Goal: Information Seeking & Learning: Check status

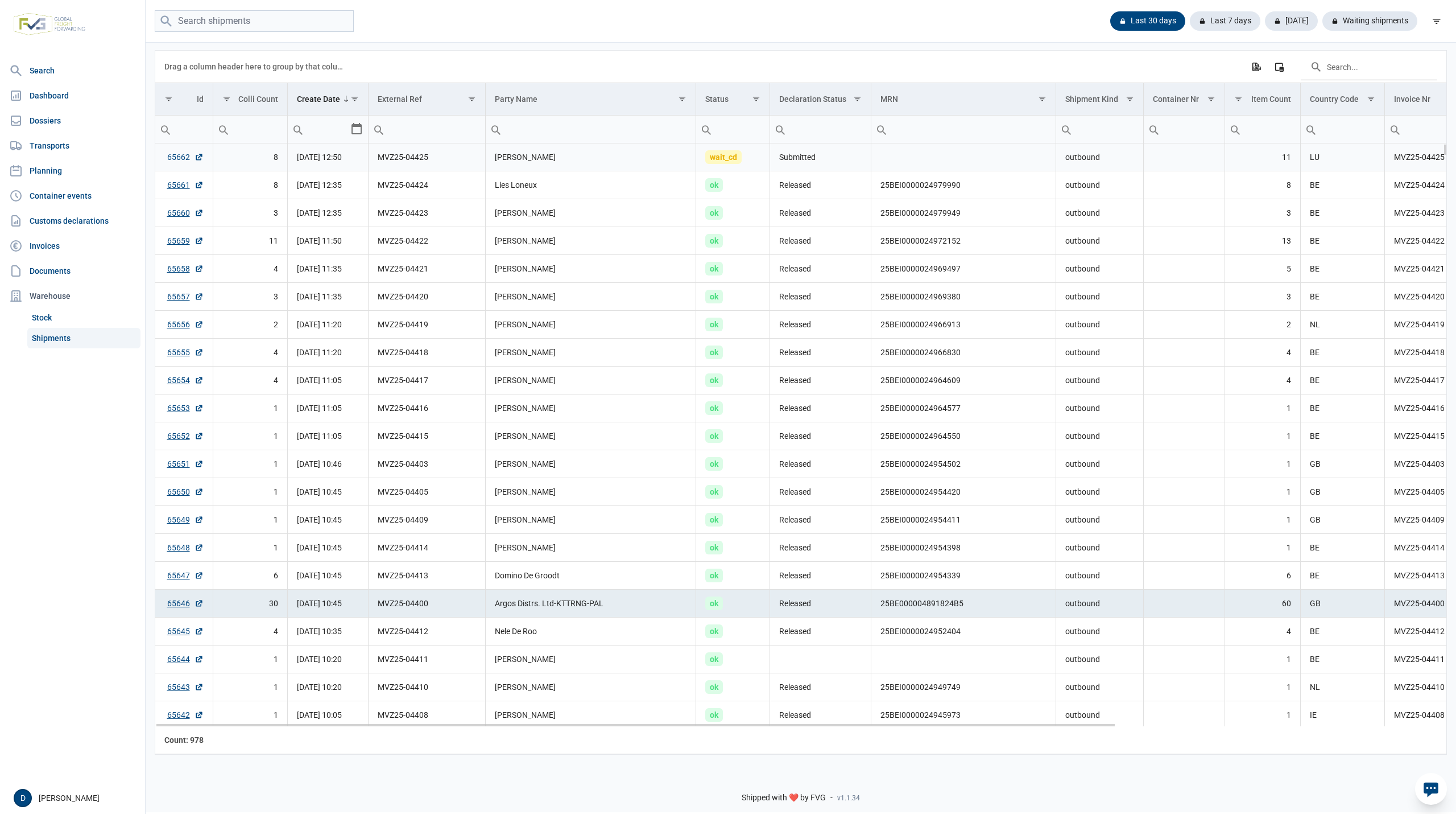
click at [175, 155] on link "65662" at bounding box center [185, 157] width 36 height 11
click at [435, 155] on td "MVZ25-04425" at bounding box center [427, 157] width 117 height 28
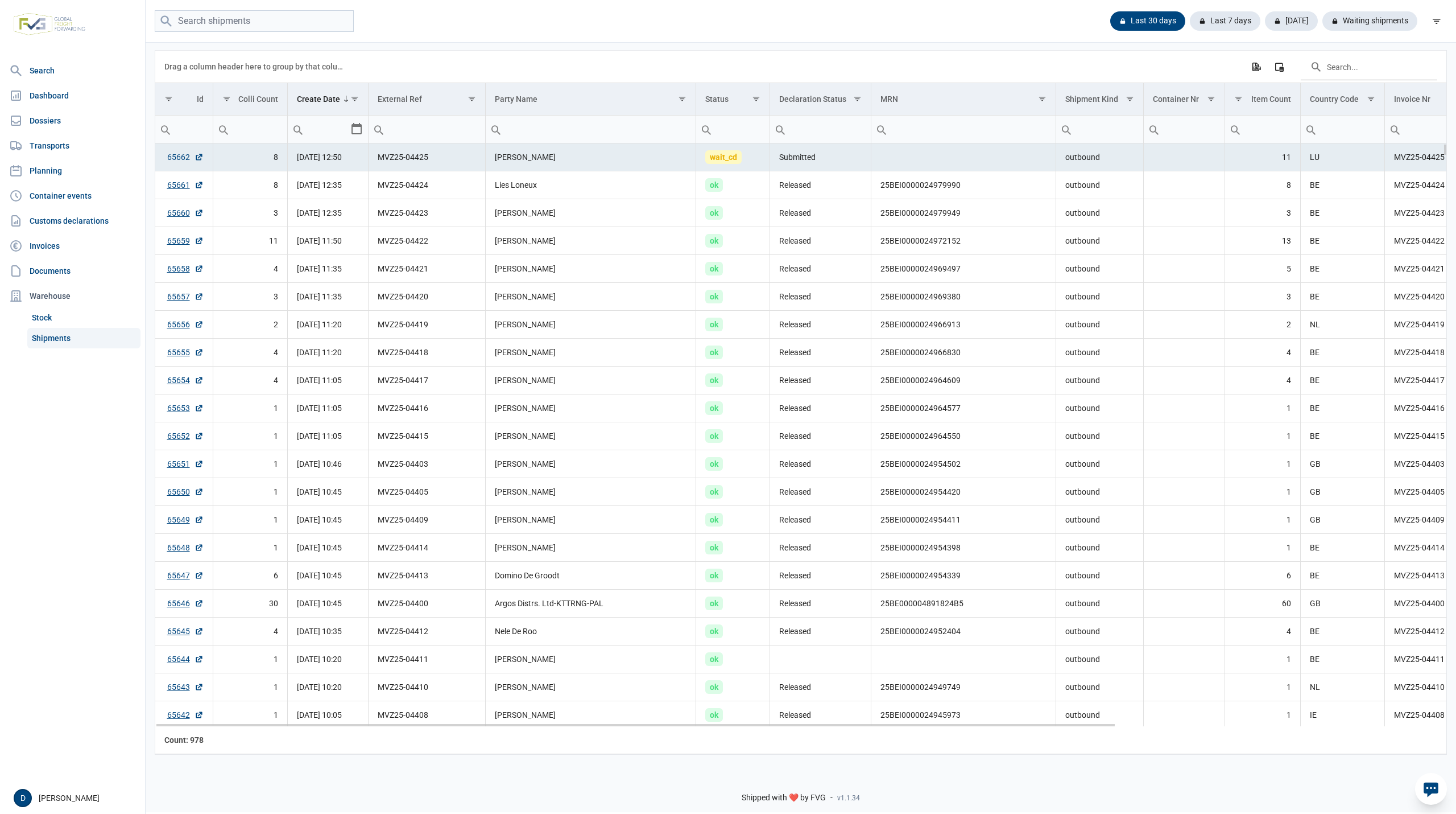
click at [181, 157] on link "65662" at bounding box center [185, 157] width 36 height 11
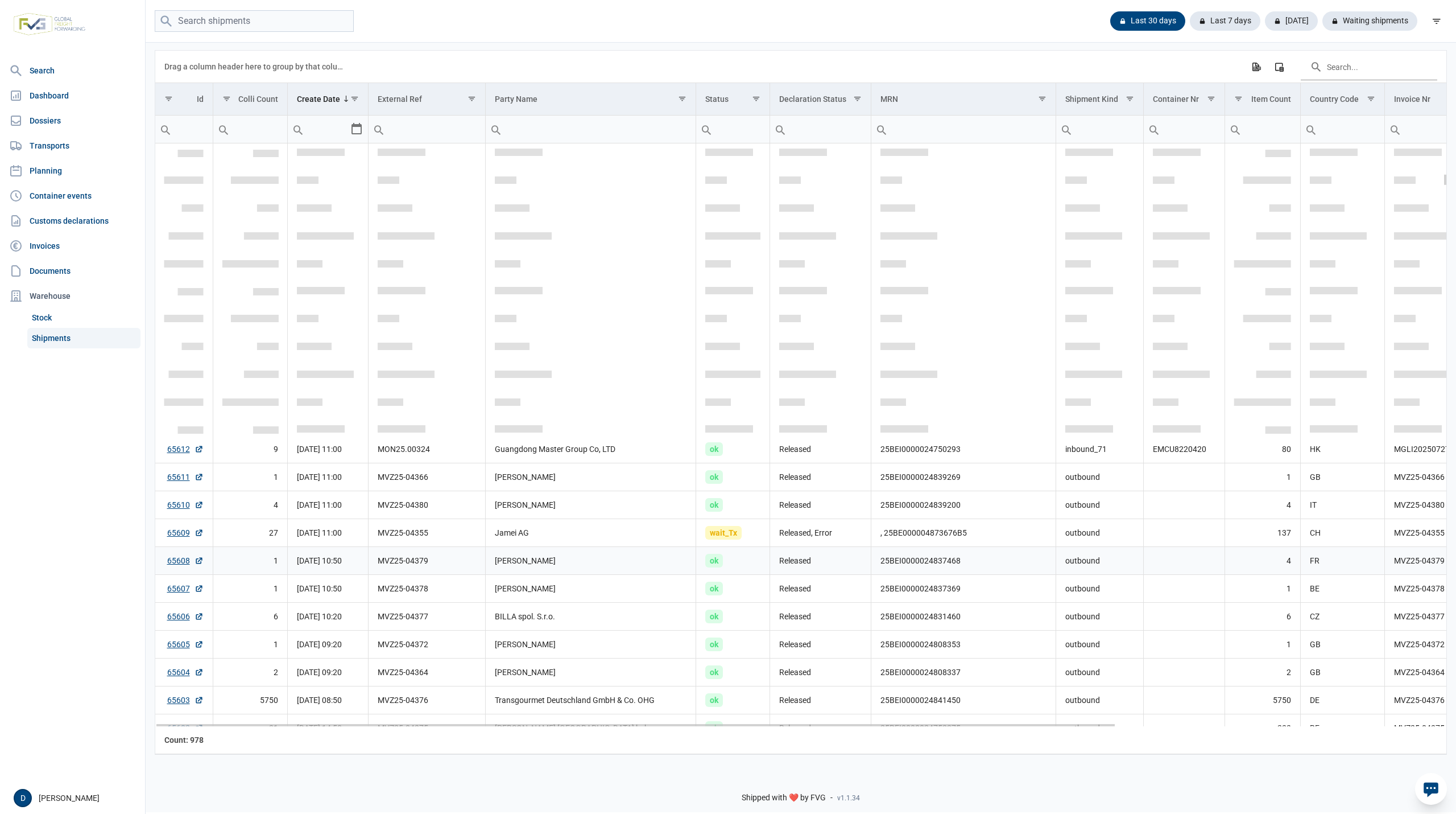
scroll to position [1415, 0]
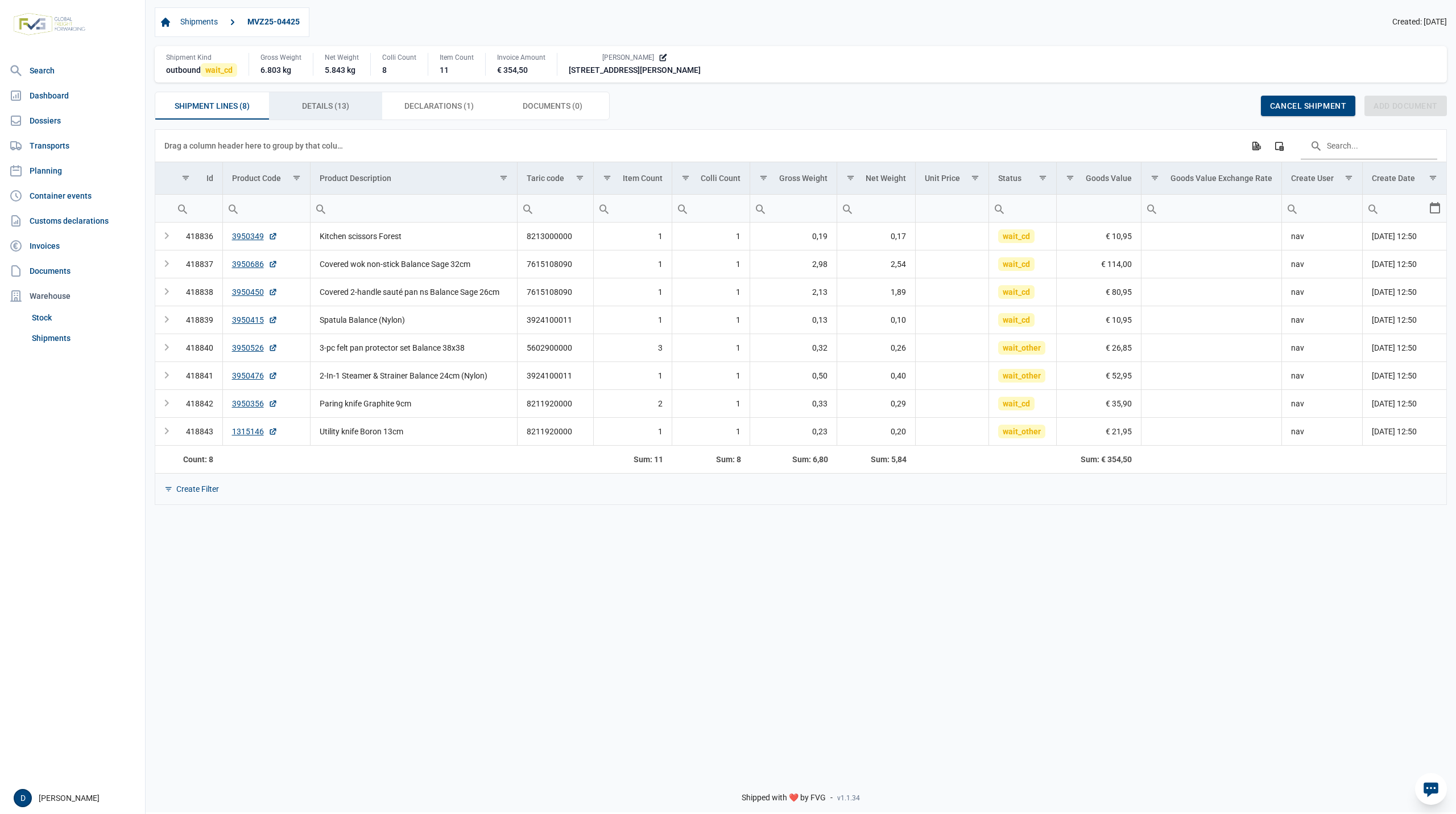
click at [348, 102] on span "Details (13) Details (13)" at bounding box center [326, 105] width 47 height 14
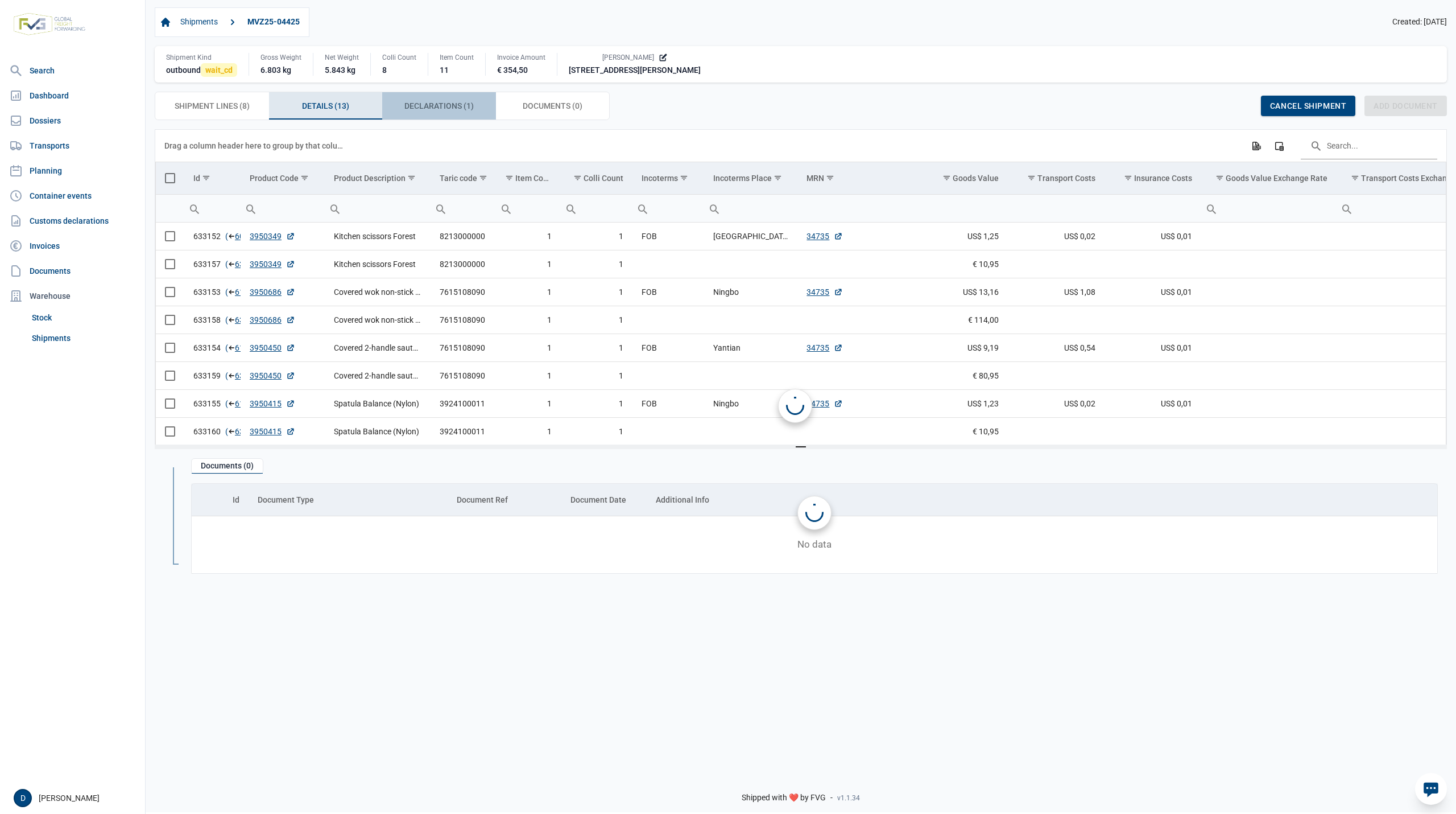
click at [435, 105] on span "Declarations (1) Declarations (1)" at bounding box center [439, 105] width 69 height 14
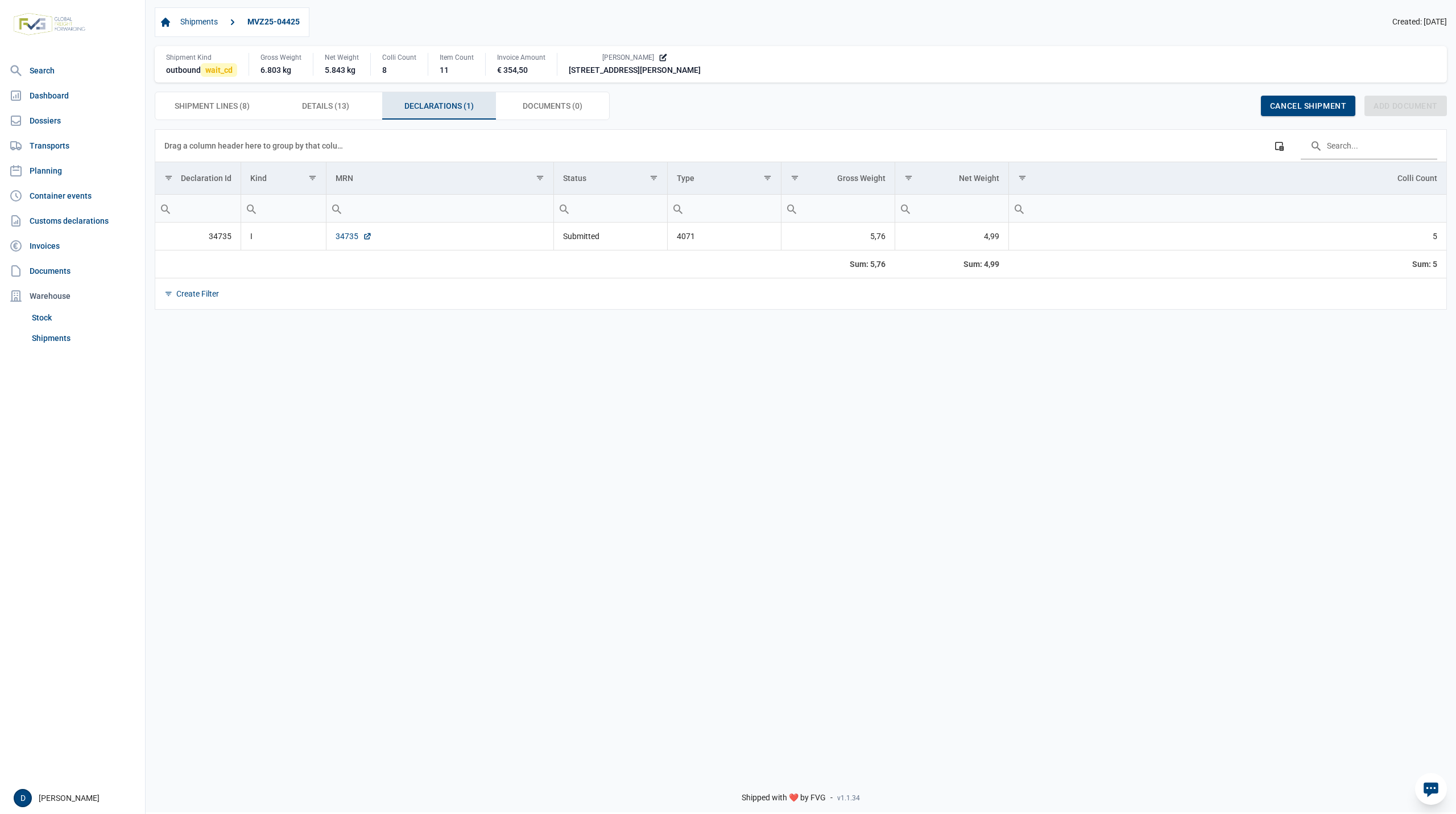
click at [337, 240] on link "34735" at bounding box center [353, 236] width 36 height 11
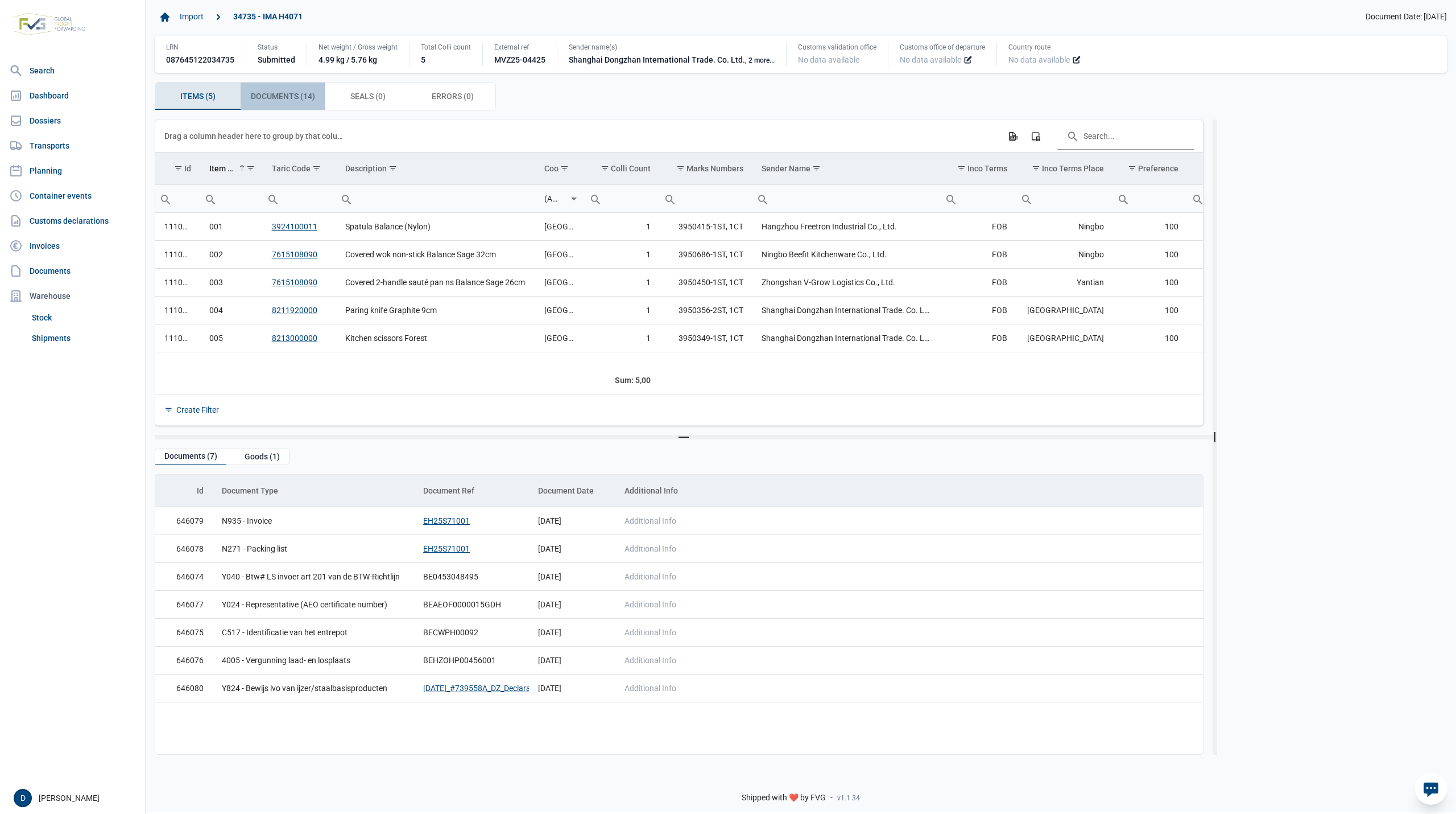
click at [301, 100] on span "Documents (14) Documents (14)" at bounding box center [283, 96] width 64 height 14
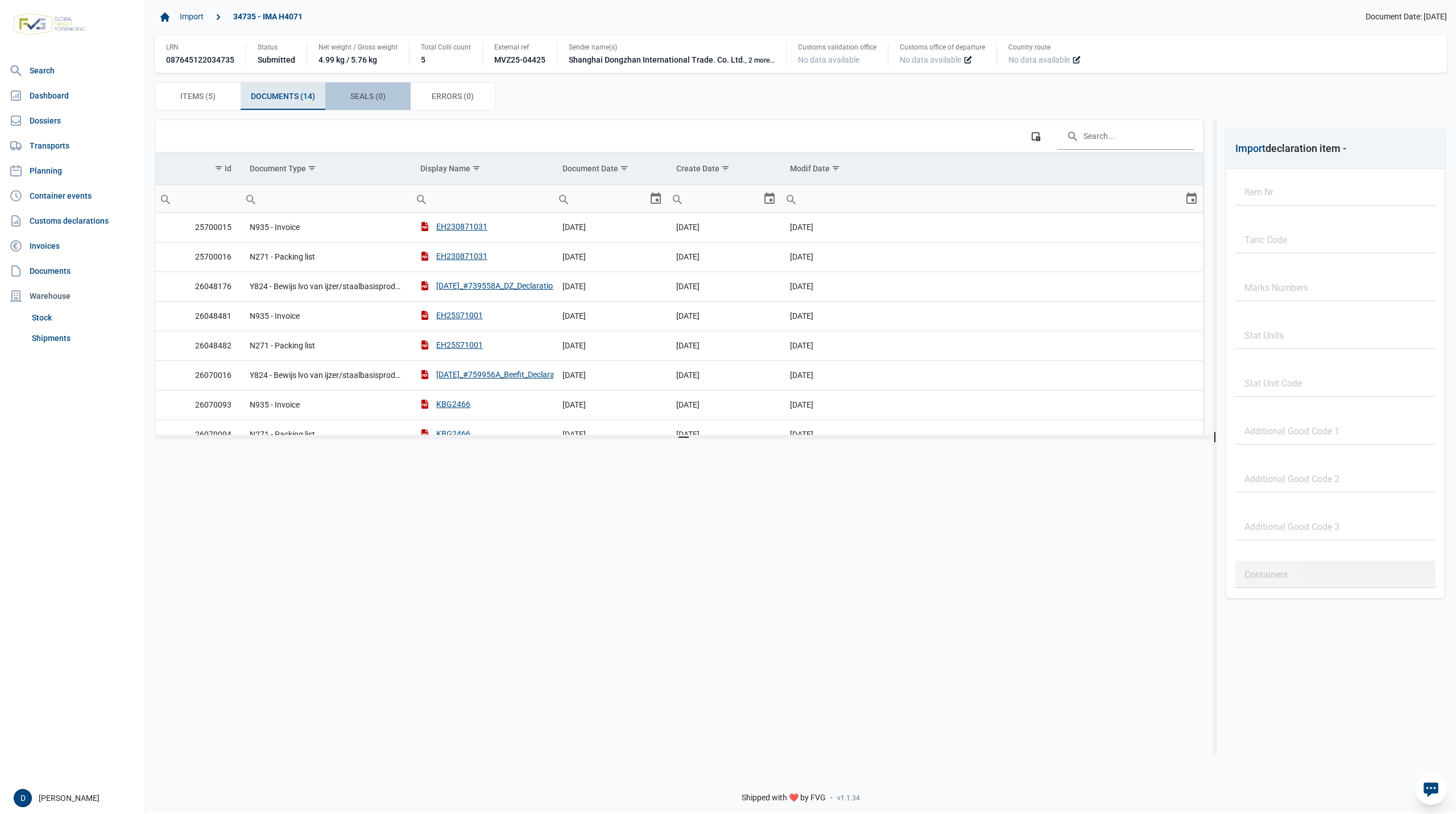
click at [364, 92] on span "Seals (0) Seals (0)" at bounding box center [368, 96] width 36 height 14
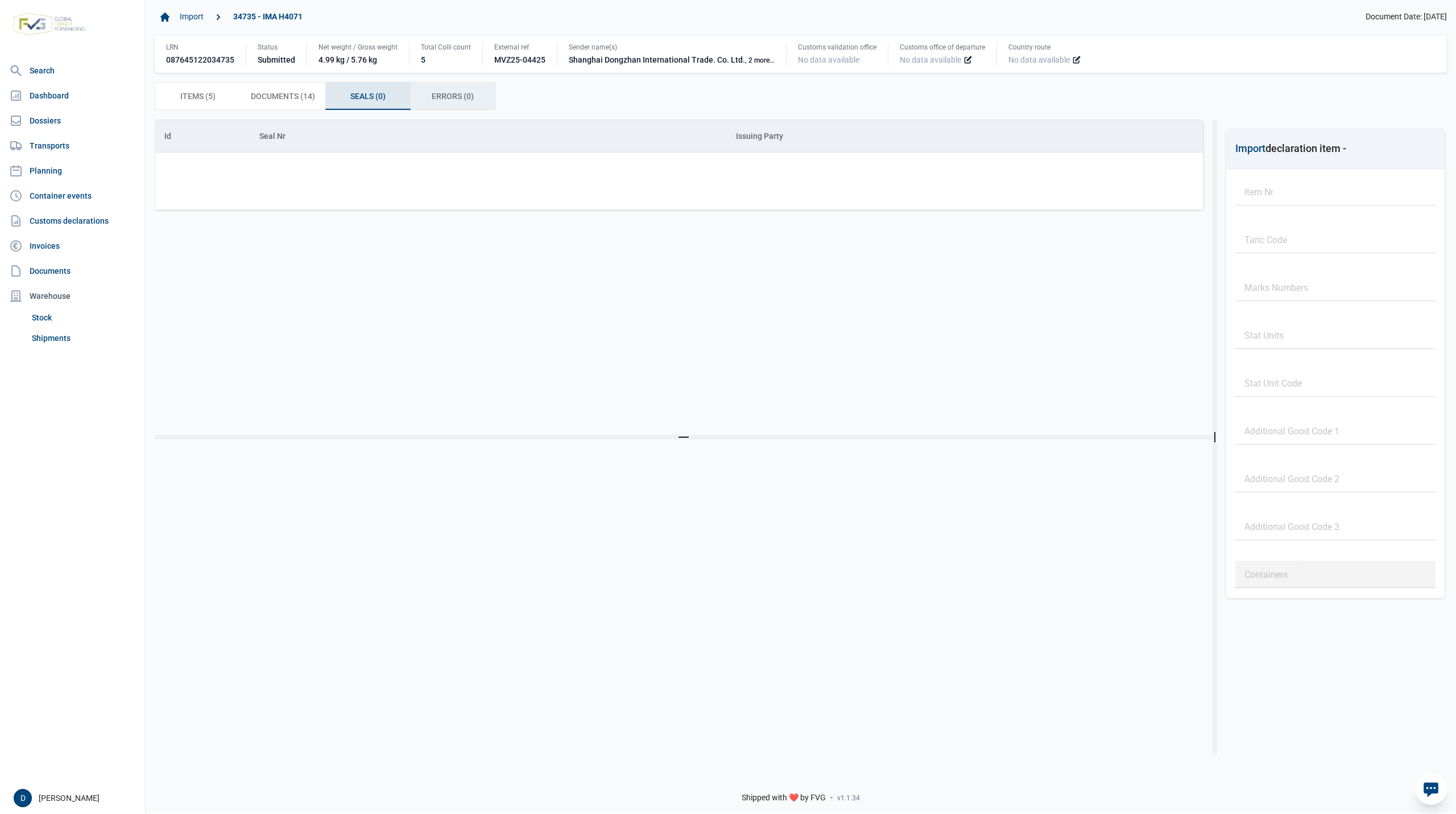
click at [437, 90] on span "Errors (0) Errors (0)" at bounding box center [453, 96] width 42 height 14
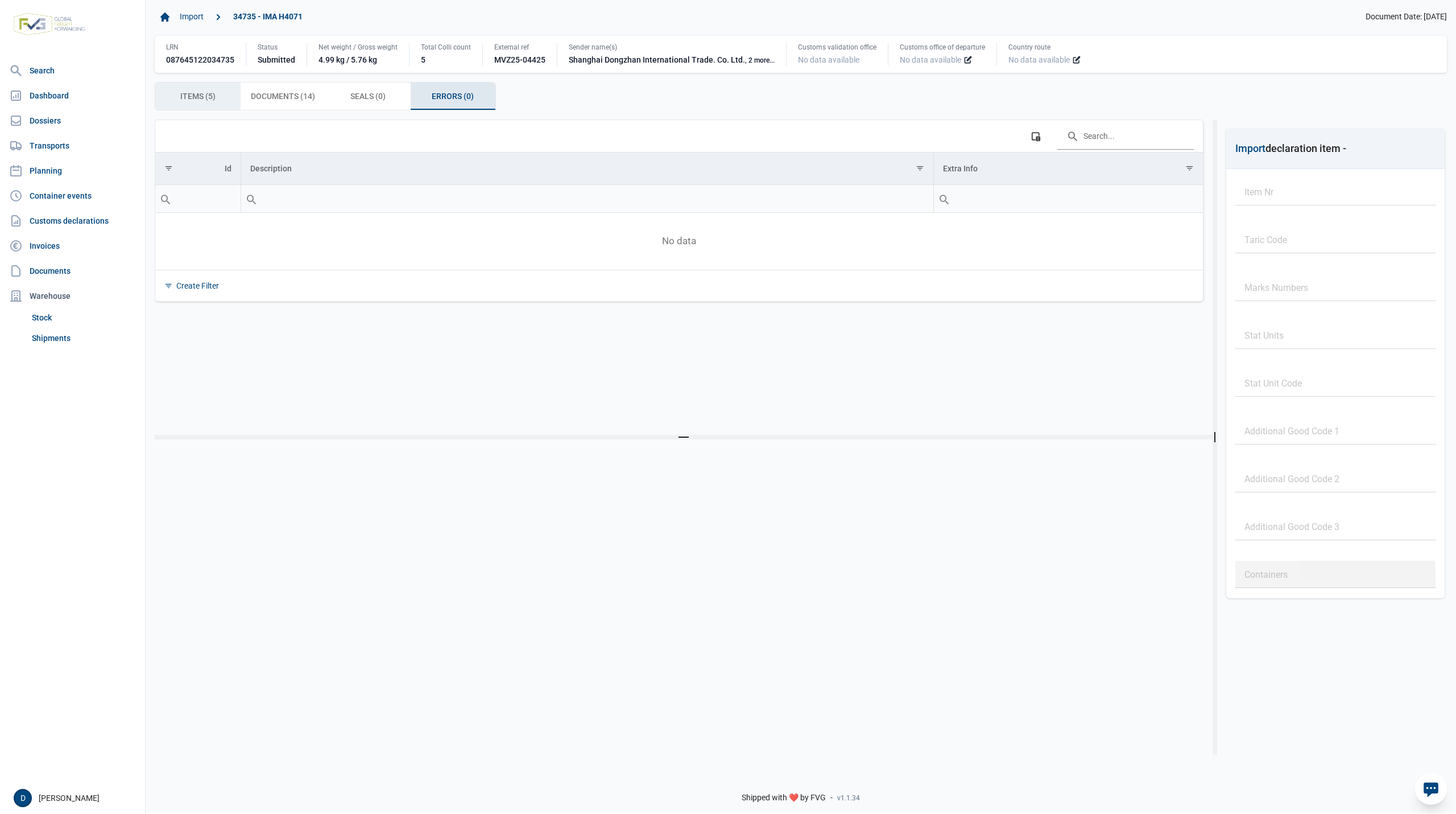
click at [205, 98] on span "Items (5) Items (5)" at bounding box center [198, 96] width 36 height 14
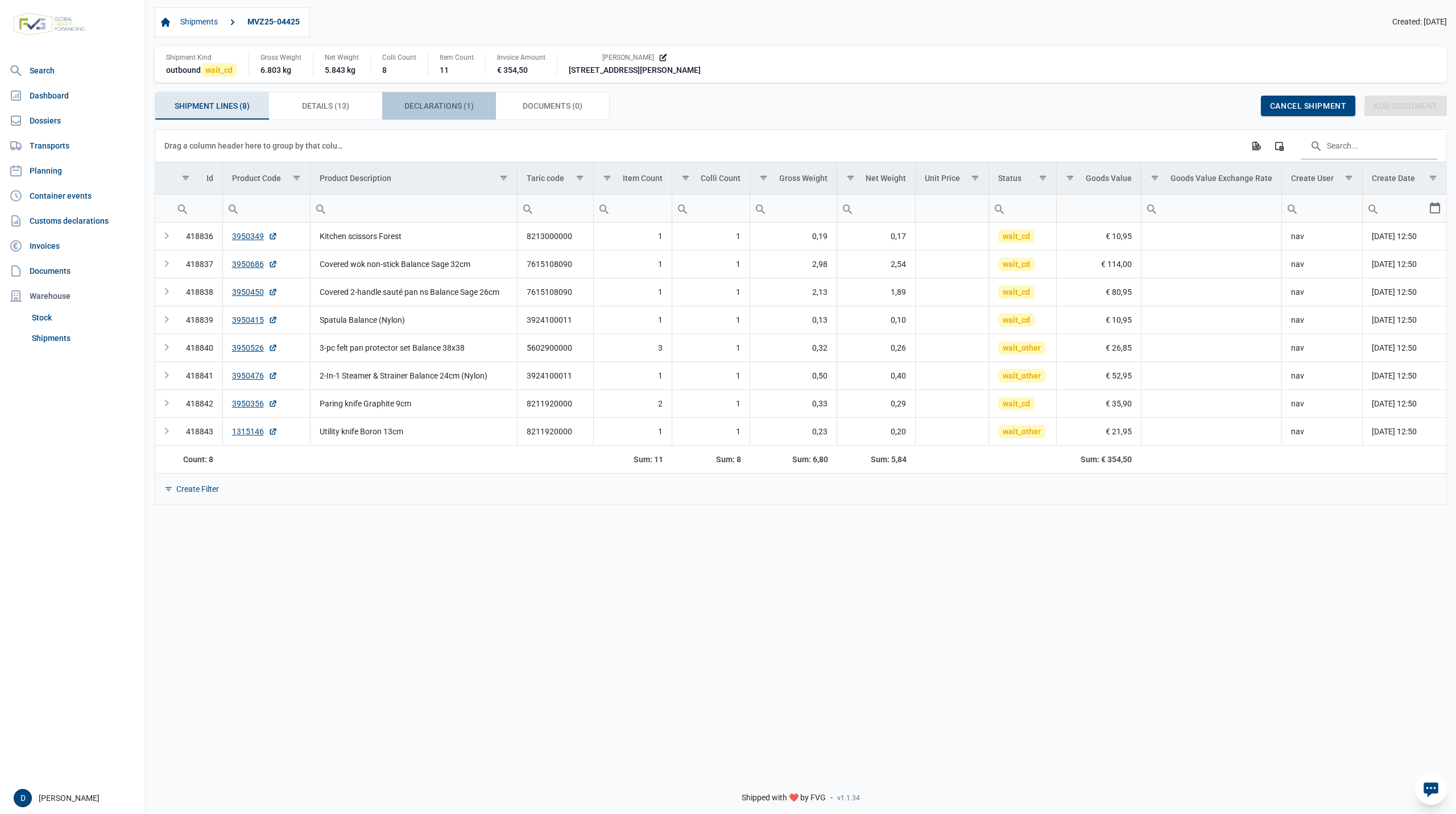
click at [417, 105] on span "Declarations (1) Declarations (1)" at bounding box center [439, 105] width 69 height 14
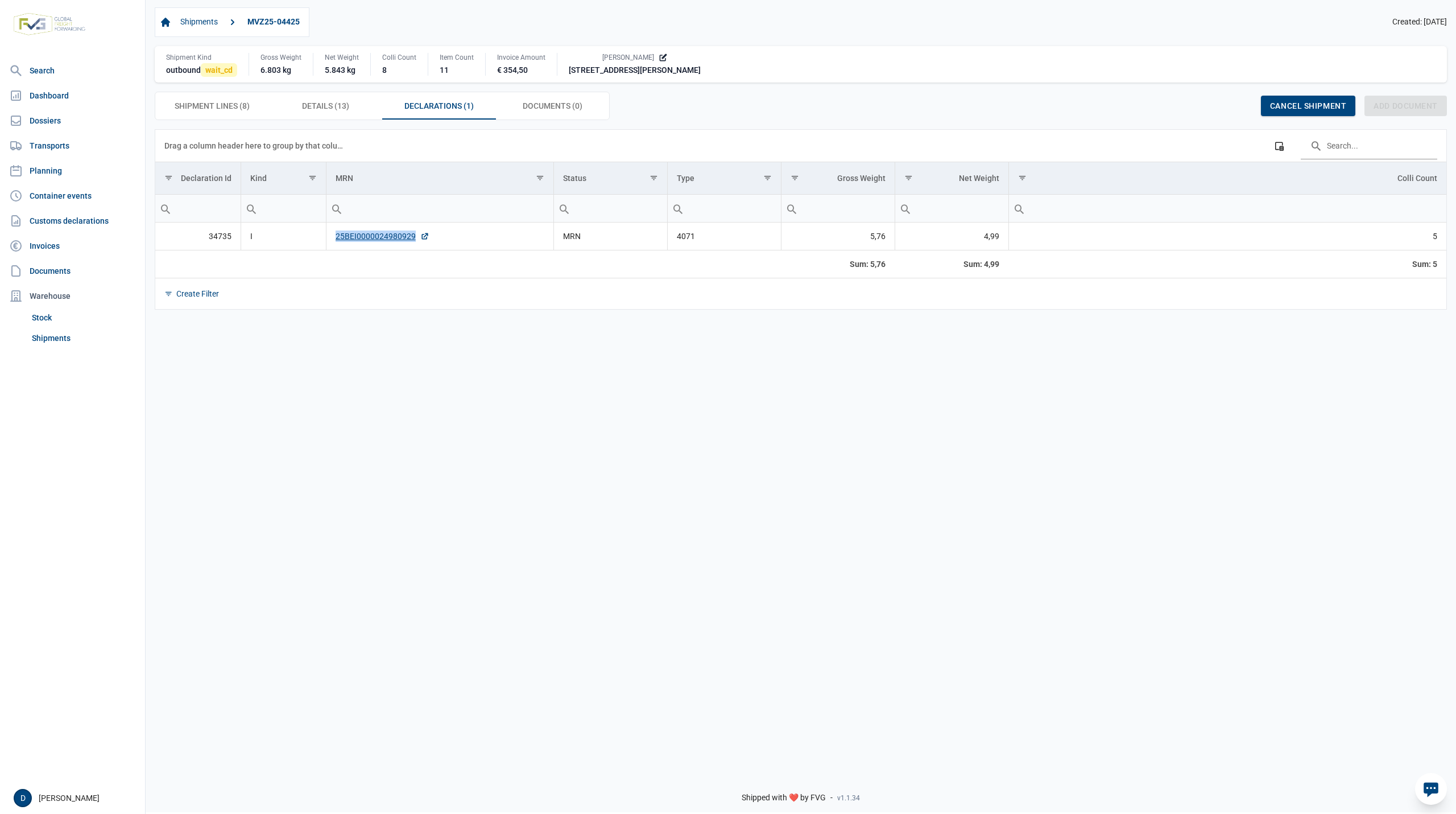
drag, startPoint x: 334, startPoint y: 245, endPoint x: 371, endPoint y: 248, distance: 37.1
click at [371, 248] on td "25BEI0000024980929" at bounding box center [440, 236] width 228 height 28
copy link "25BEI0000024980929"
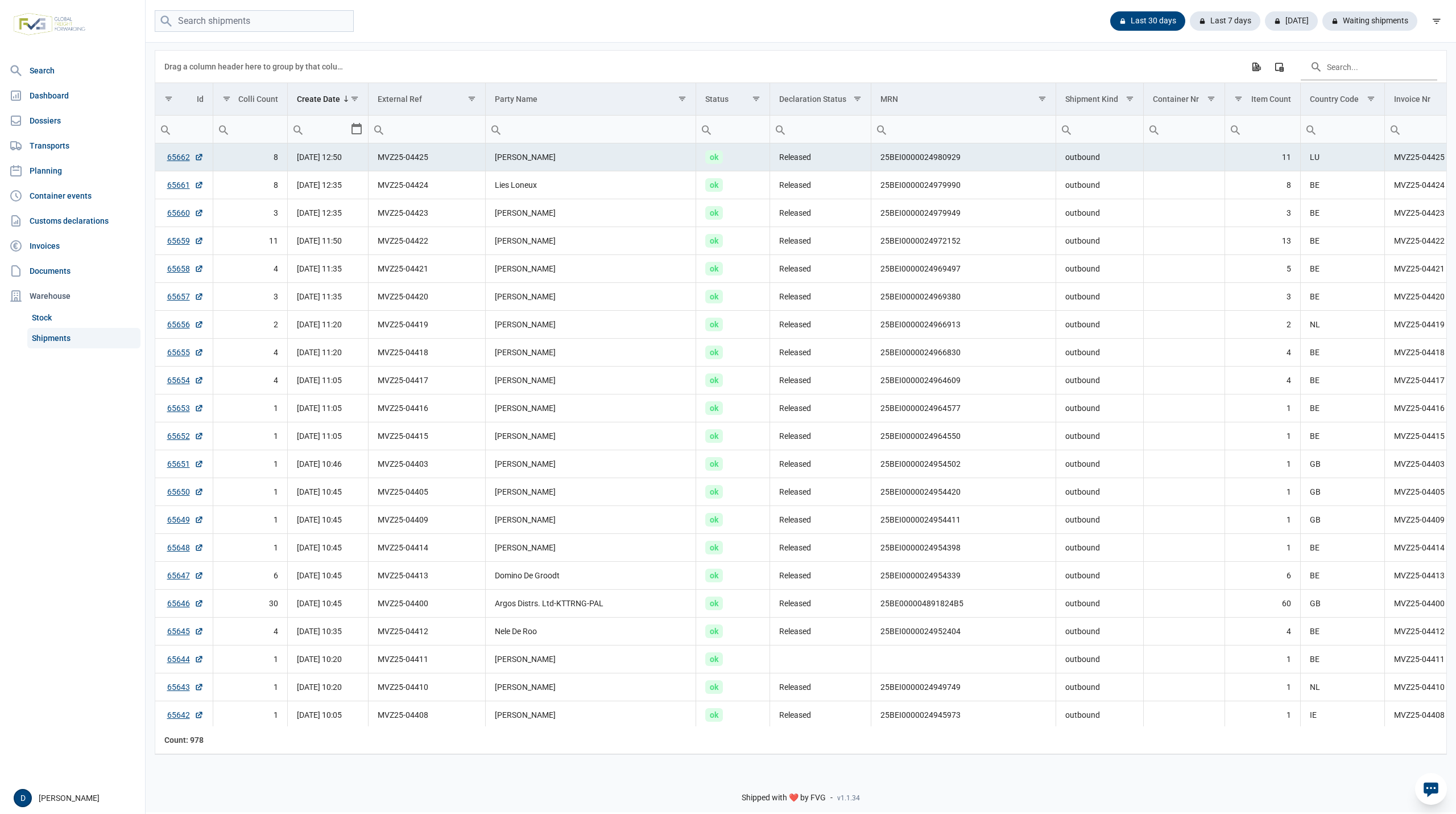
click at [587, 128] on input "Filter cell" at bounding box center [591, 129] width 210 height 27
type input "jamei"
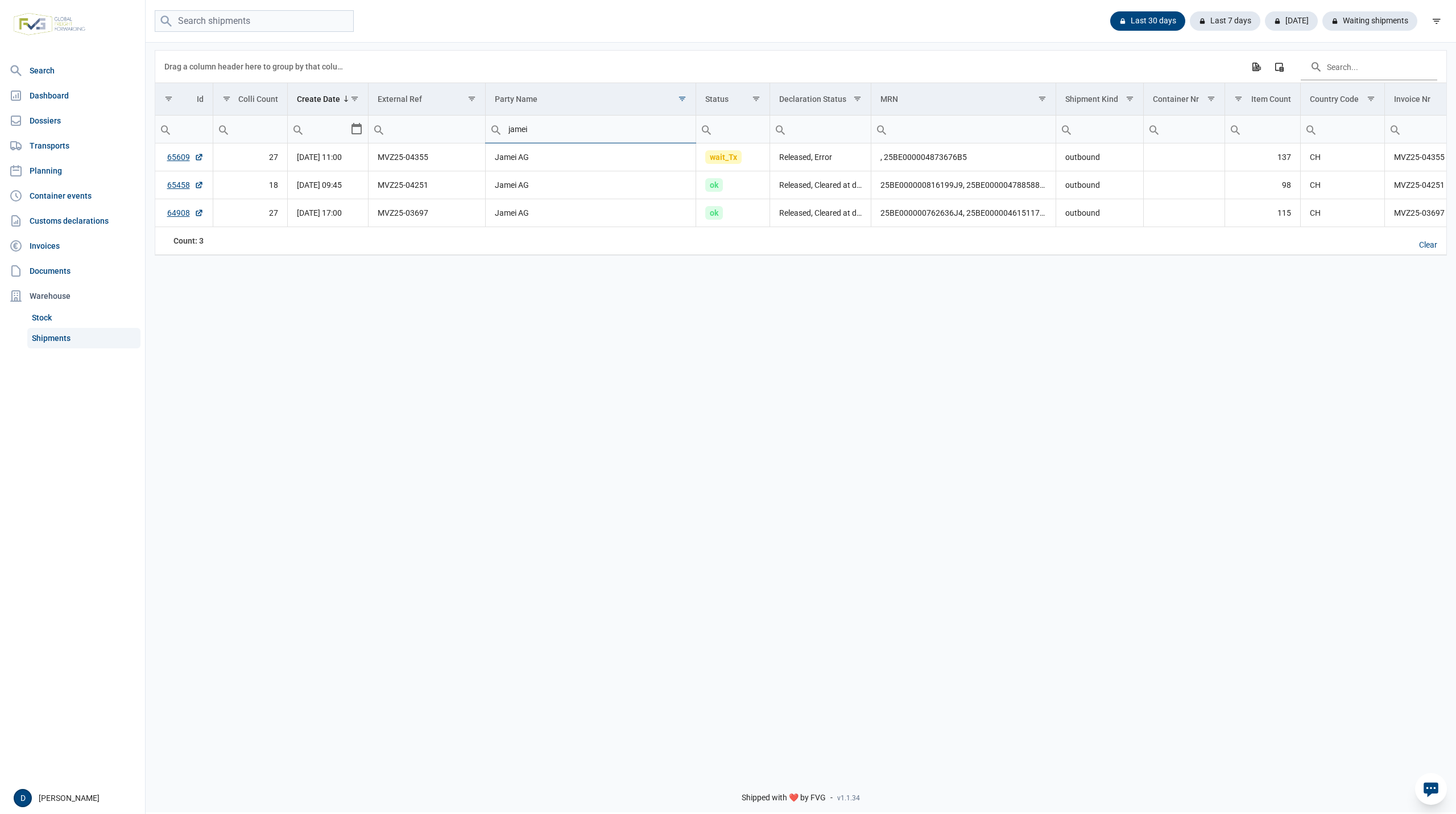
drag, startPoint x: 558, startPoint y: 134, endPoint x: 471, endPoint y: 128, distance: 87.2
click at [471, 128] on tr "jamei" at bounding box center [1022, 130] width 1734 height 28
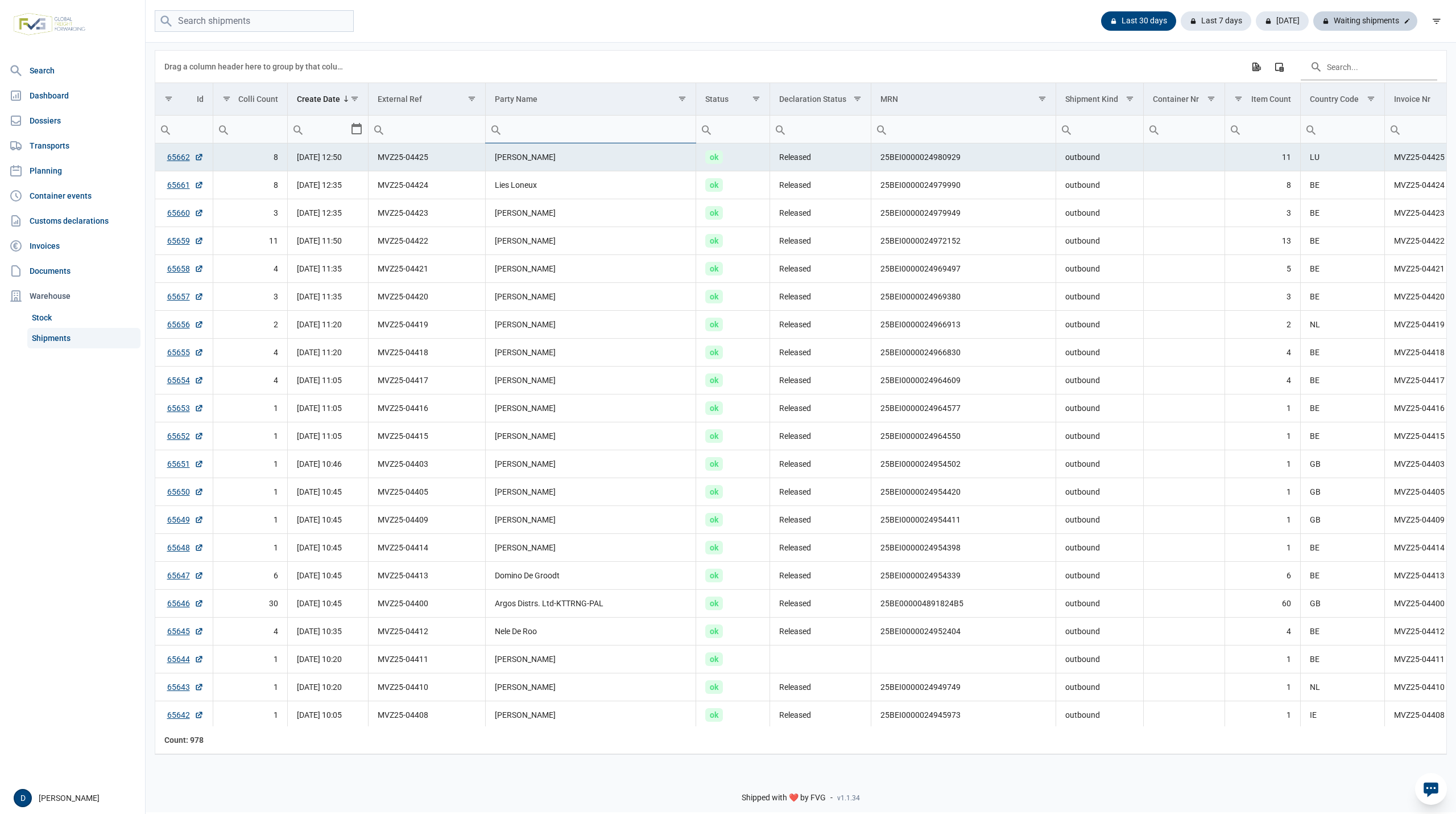
click at [1386, 21] on div "Waiting shipments" at bounding box center [1365, 21] width 104 height 19
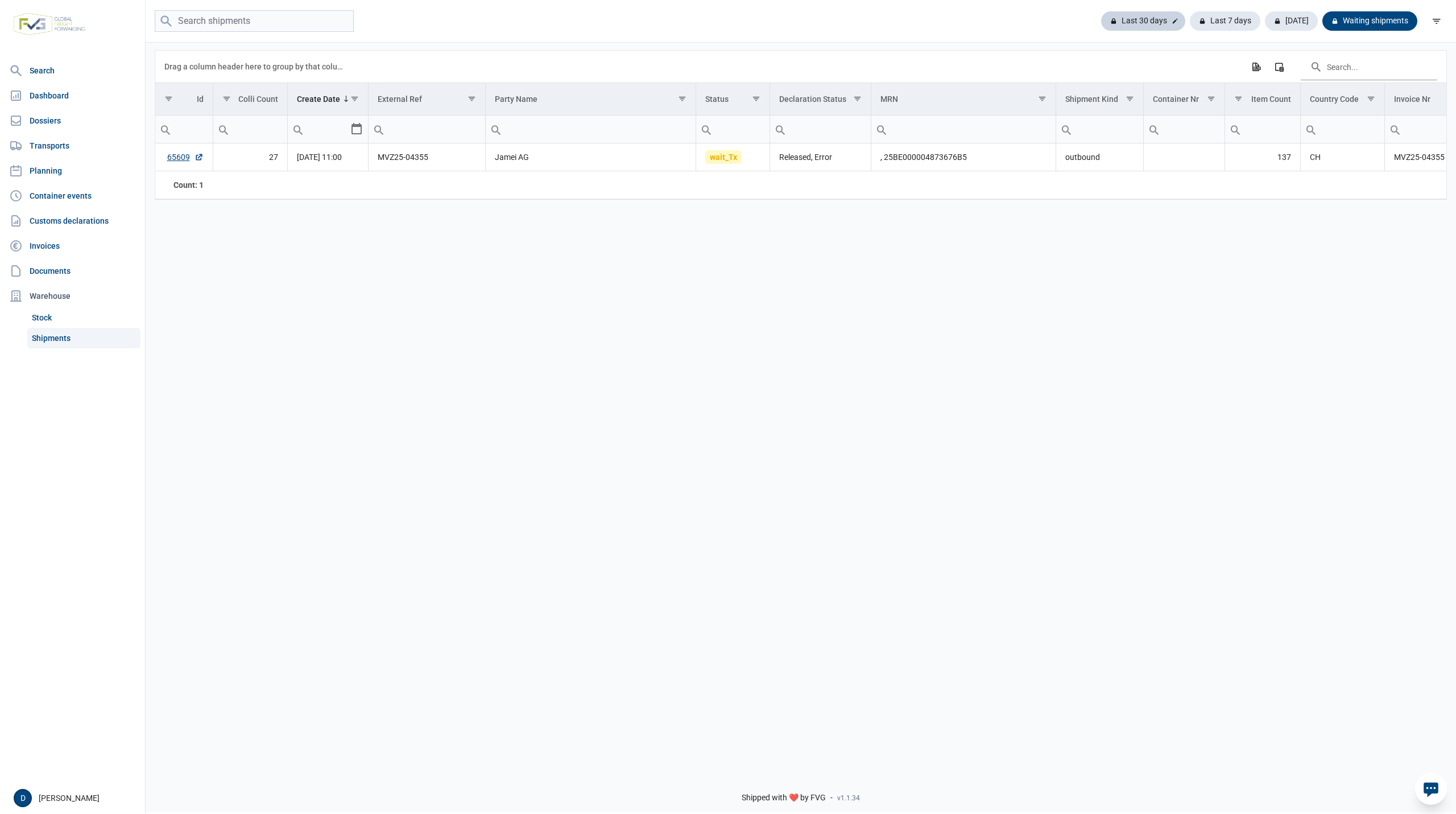
click at [1190, 16] on div "Last 30 days" at bounding box center [1225, 21] width 70 height 19
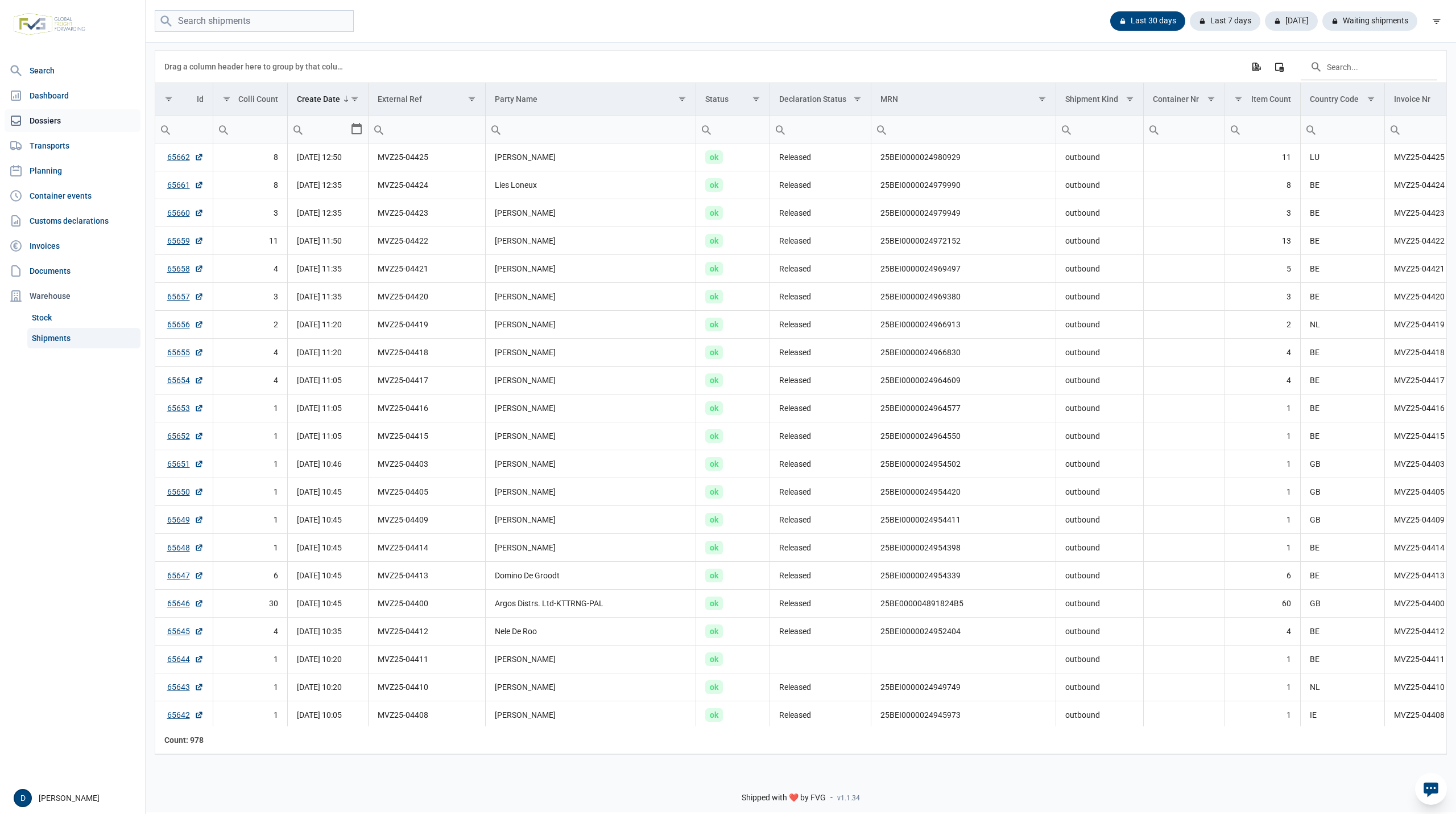
click at [53, 113] on link "Dossiers" at bounding box center [73, 121] width 136 height 23
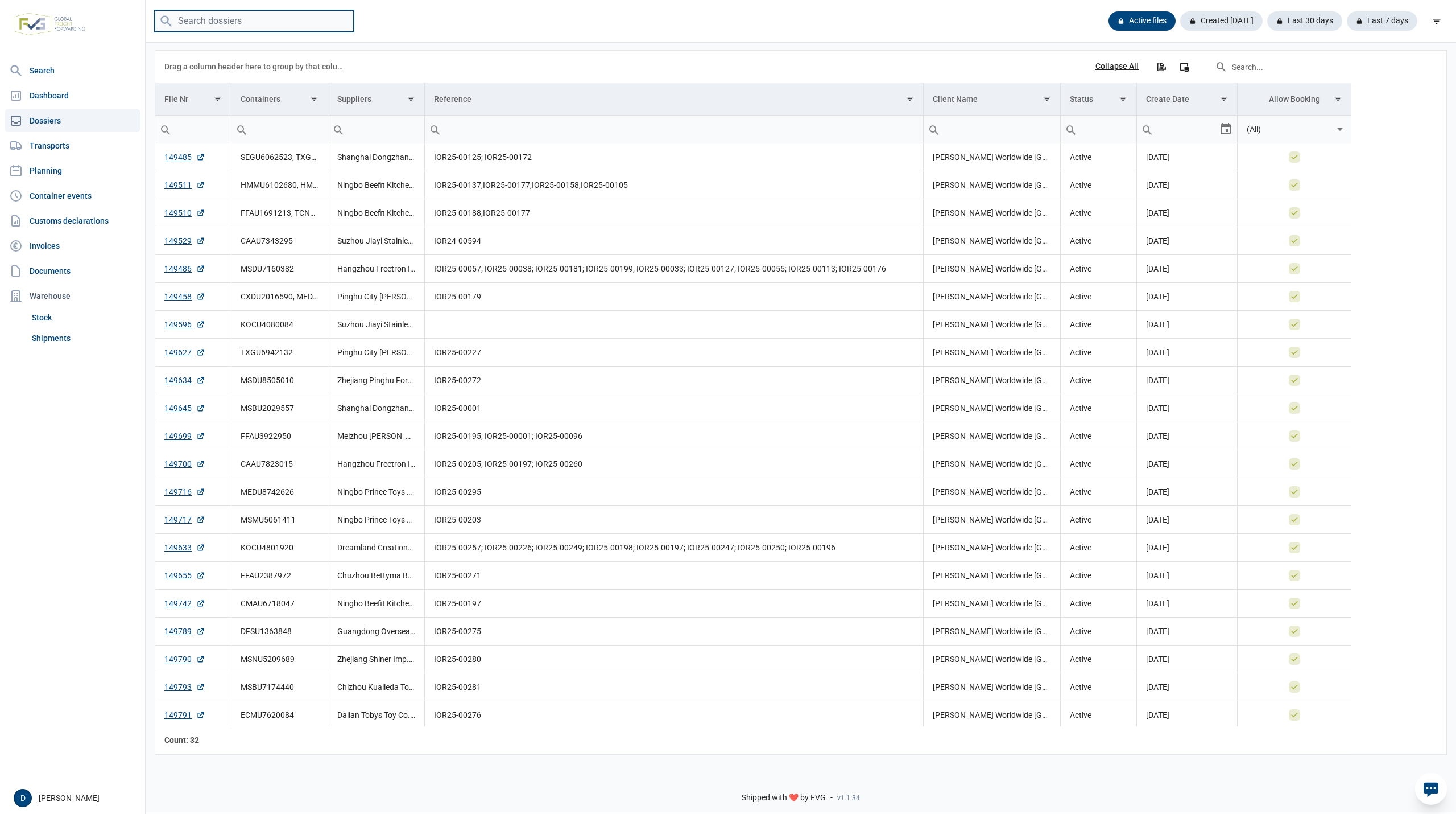
click at [244, 18] on input "search" at bounding box center [254, 21] width 199 height 22
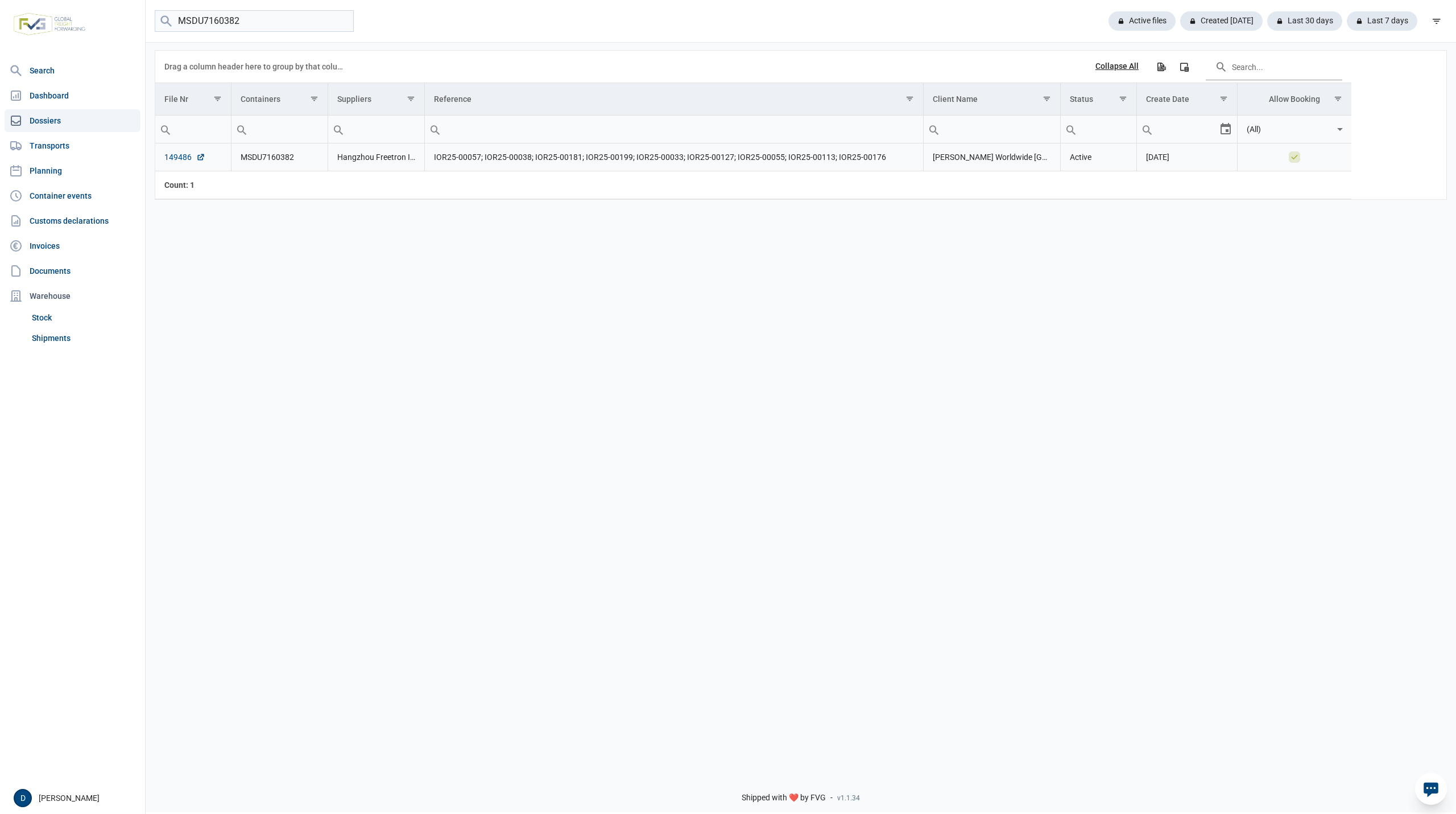
click at [173, 158] on link "149486" at bounding box center [185, 157] width 41 height 11
drag, startPoint x: 267, startPoint y: 21, endPoint x: 126, endPoint y: 27, distance: 141.1
click at [126, 27] on div "Search Dashboard Dossiers Transports Planning Container events Customs declarat…" at bounding box center [728, 405] width 1456 height 814
drag, startPoint x: 239, startPoint y: 19, endPoint x: 148, endPoint y: 20, distance: 91.0
click at [148, 20] on div "TXGU6942132 Active files Created today Last 30 days Last 7 days" at bounding box center [801, 21] width 1310 height 22
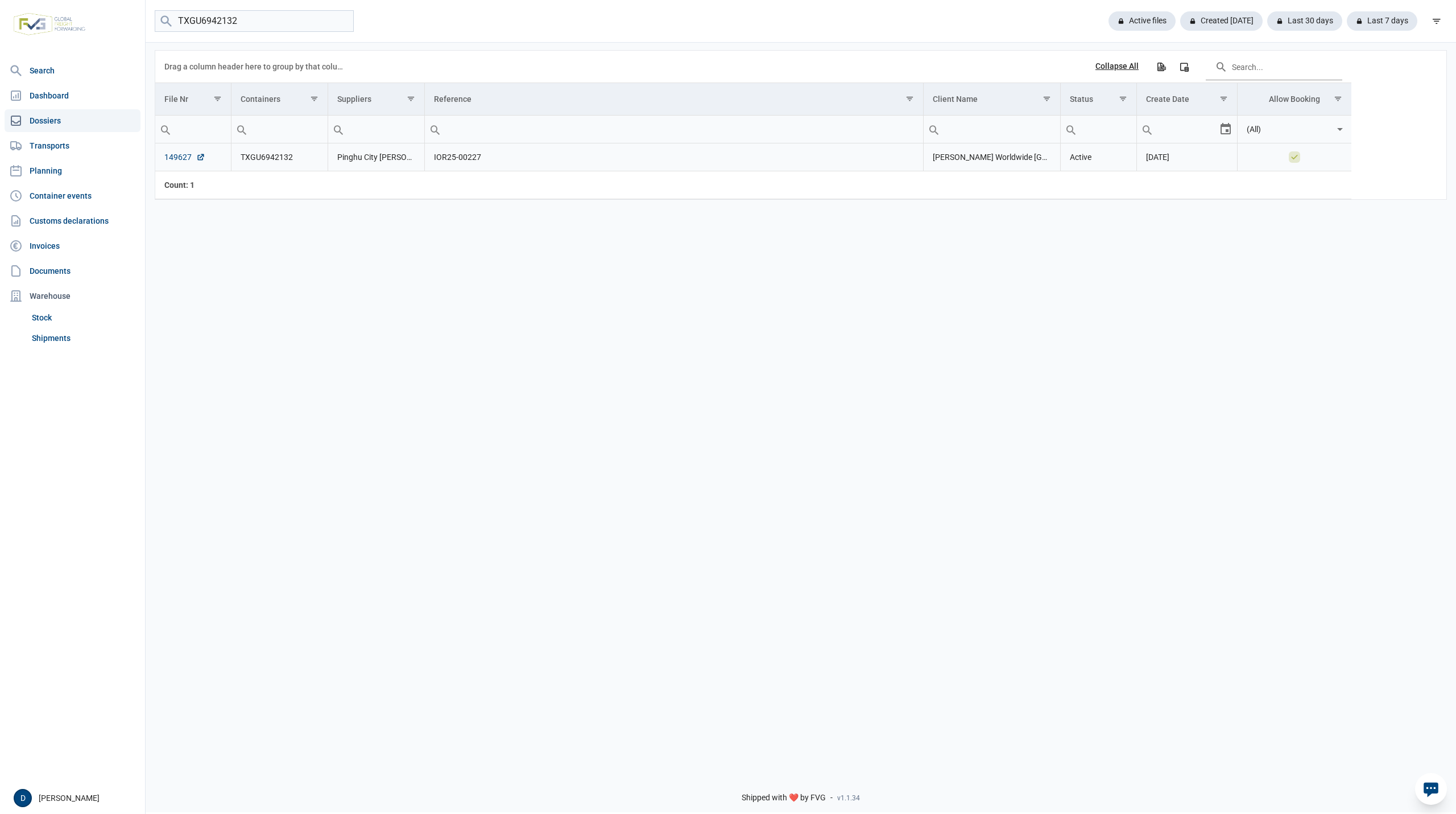
click at [179, 156] on link "149627" at bounding box center [185, 157] width 41 height 11
drag, startPoint x: 233, startPoint y: 21, endPoint x: 148, endPoint y: 26, distance: 85.1
click at [148, 26] on div "MSMU5061411 Active files Created today Last 30 days Last 7 days" at bounding box center [801, 21] width 1310 height 22
click at [178, 157] on link "149717" at bounding box center [185, 157] width 41 height 11
click at [172, 157] on link "149699" at bounding box center [185, 157] width 41 height 11
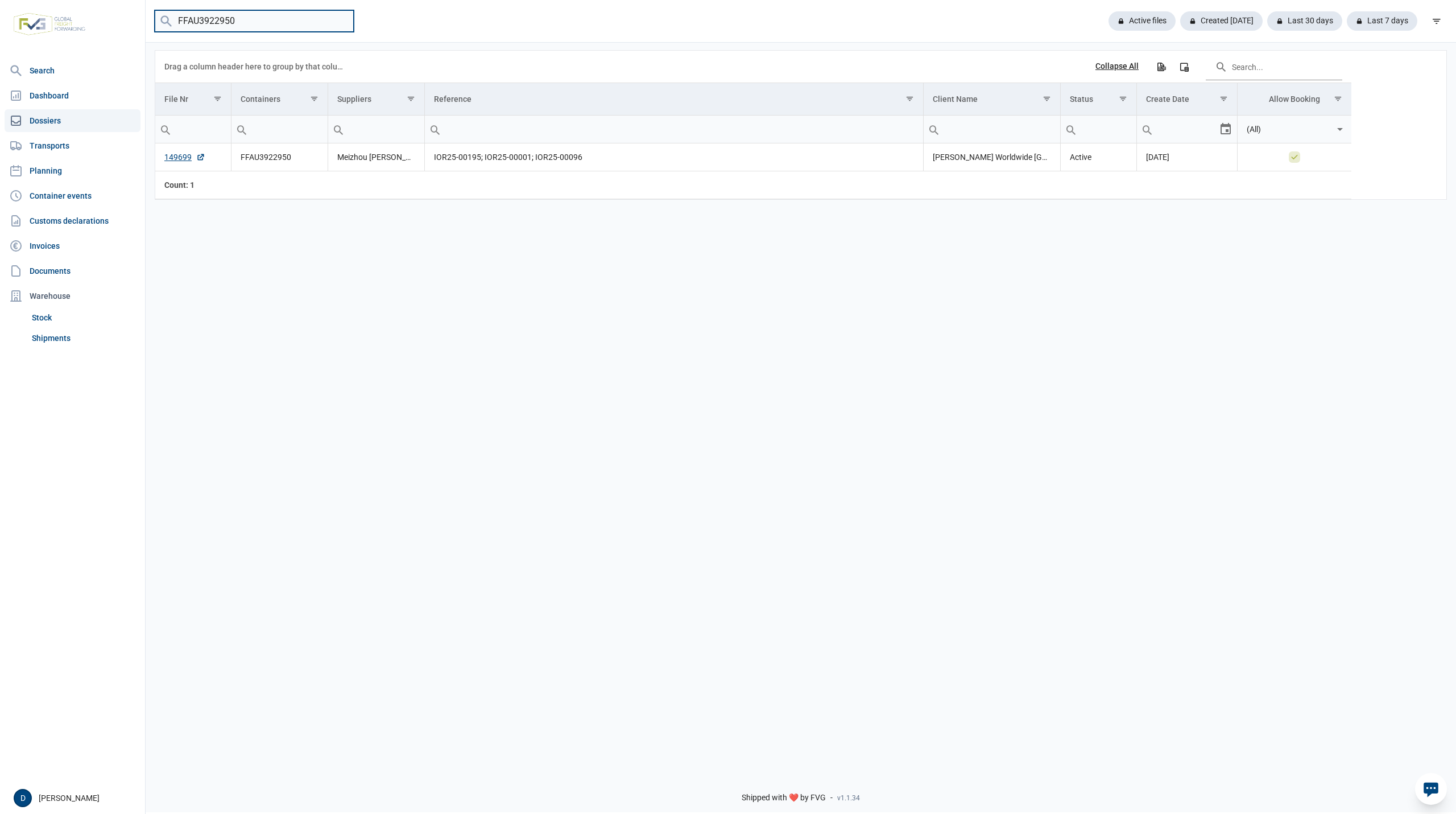
drag, startPoint x: 251, startPoint y: 26, endPoint x: 139, endPoint y: 36, distance: 112.4
click at [142, 36] on div "Search Dashboard Dossiers Transports Planning Container events Customs declarat…" at bounding box center [728, 405] width 1456 height 814
click at [179, 157] on link "149645" at bounding box center [185, 157] width 41 height 11
drag, startPoint x: 260, startPoint y: 24, endPoint x: 125, endPoint y: 34, distance: 135.4
click at [132, 28] on div "Search Dashboard Dossiers Transports Planning Container events Customs declarat…" at bounding box center [728, 405] width 1456 height 814
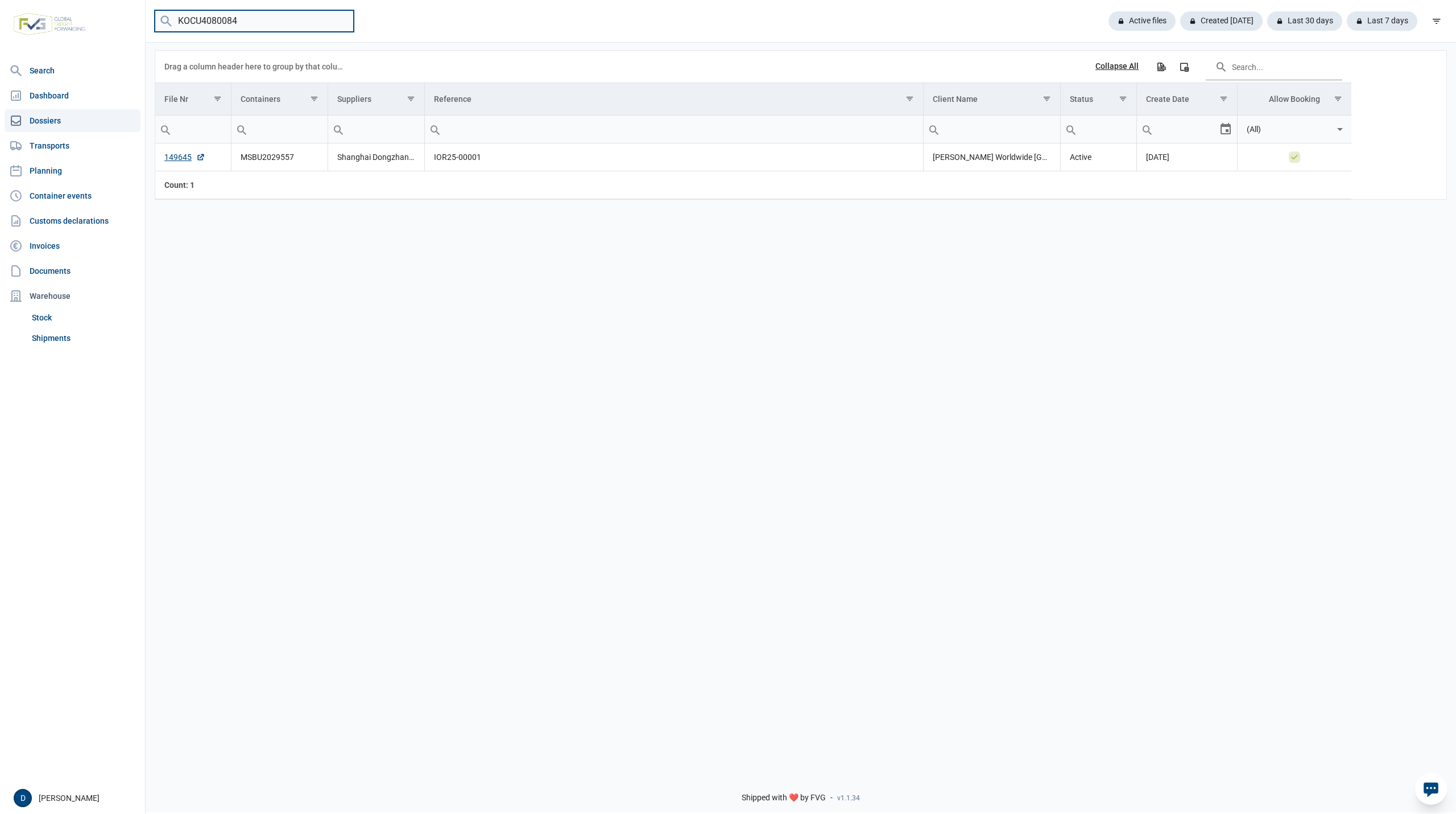
type input "KOCU4080084"
click at [182, 160] on link "149596" at bounding box center [185, 157] width 41 height 11
click at [55, 337] on link "Shipments" at bounding box center [84, 338] width 113 height 20
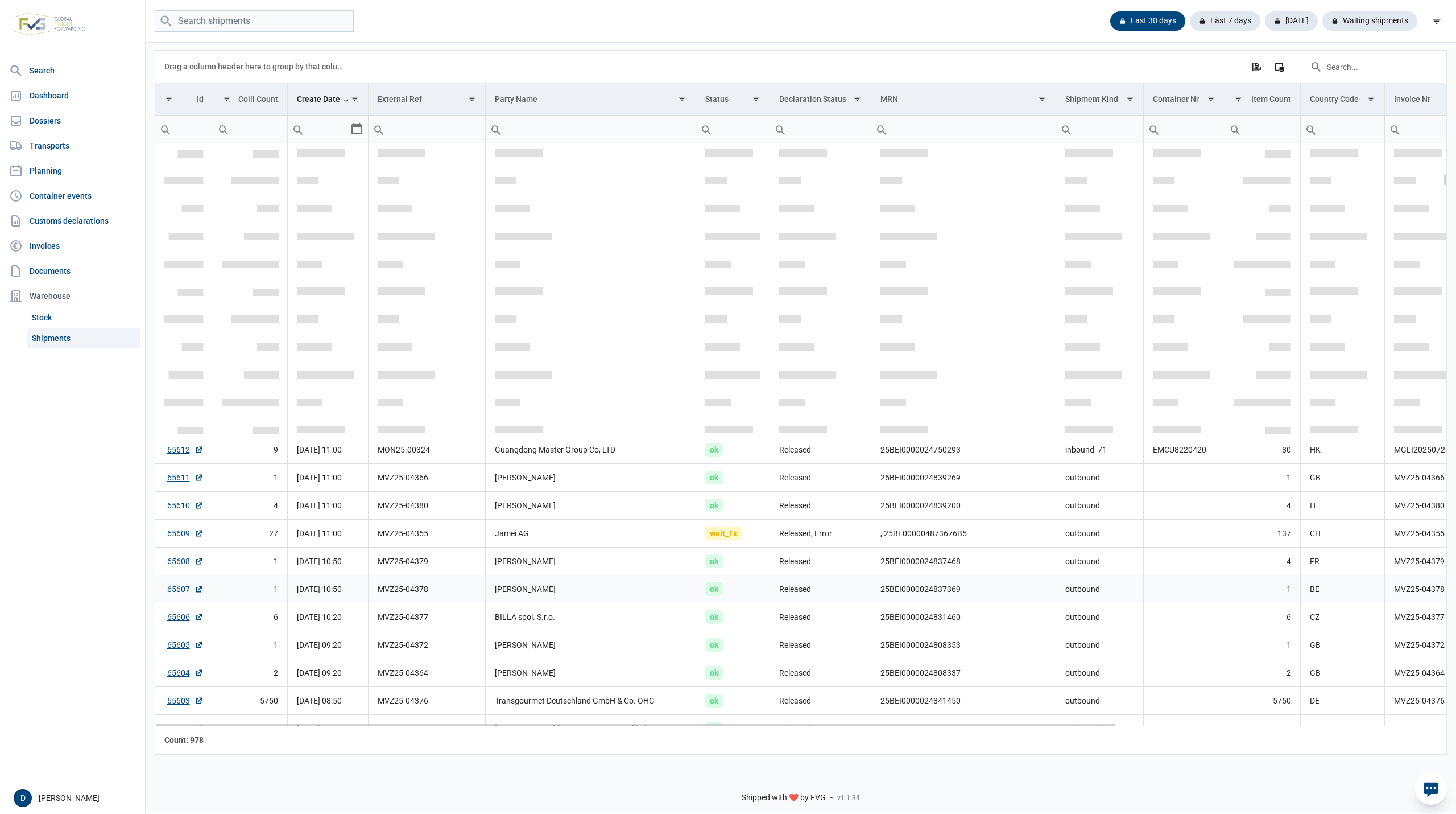
scroll to position [1415, 0]
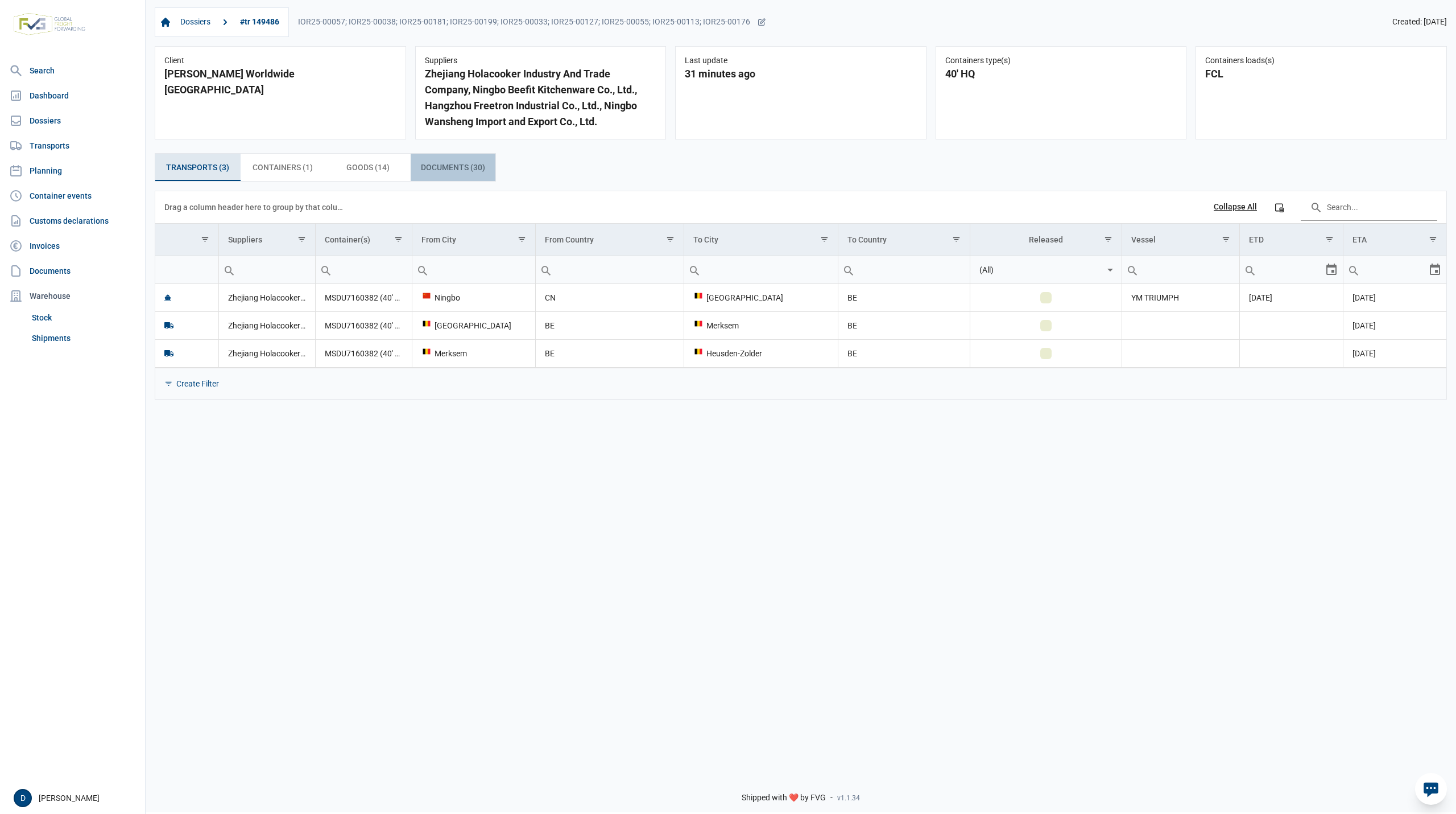
click at [443, 169] on span "Documents (30) Documents (30)" at bounding box center [453, 167] width 64 height 14
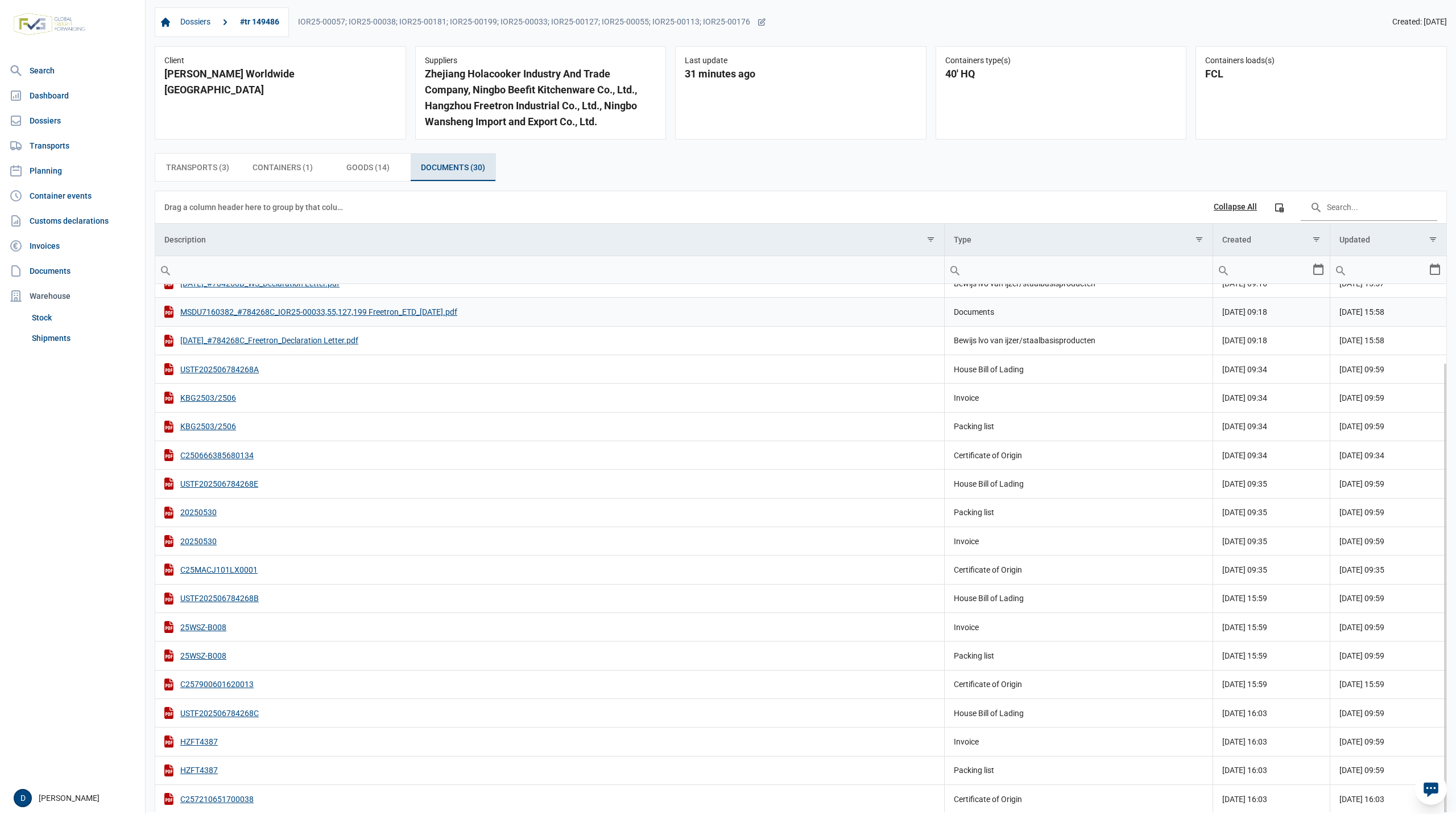
scroll to position [192, 0]
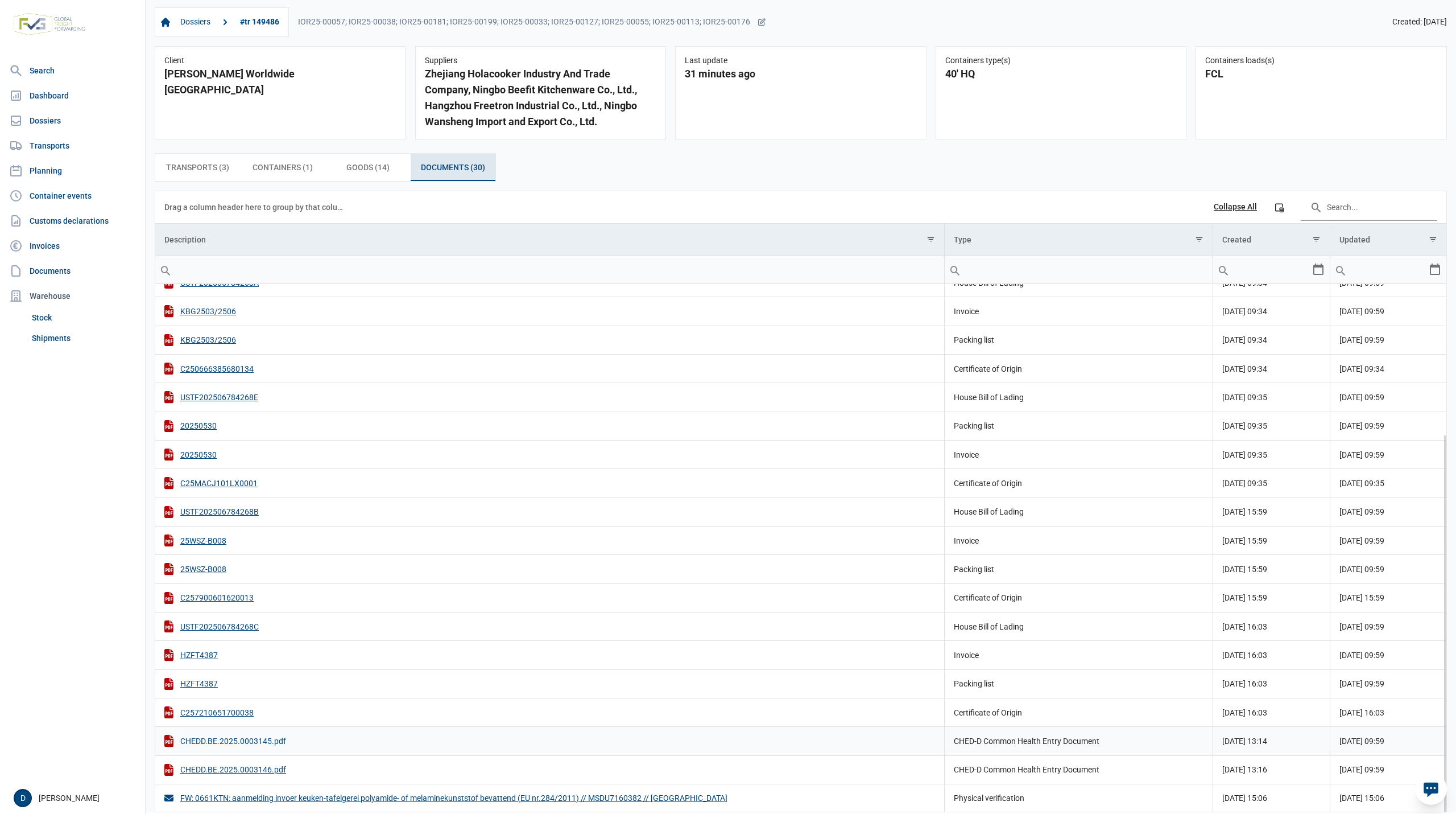
click at [242, 744] on div "CHEDD.BE.2025.0003145.pdf" at bounding box center [550, 740] width 771 height 12
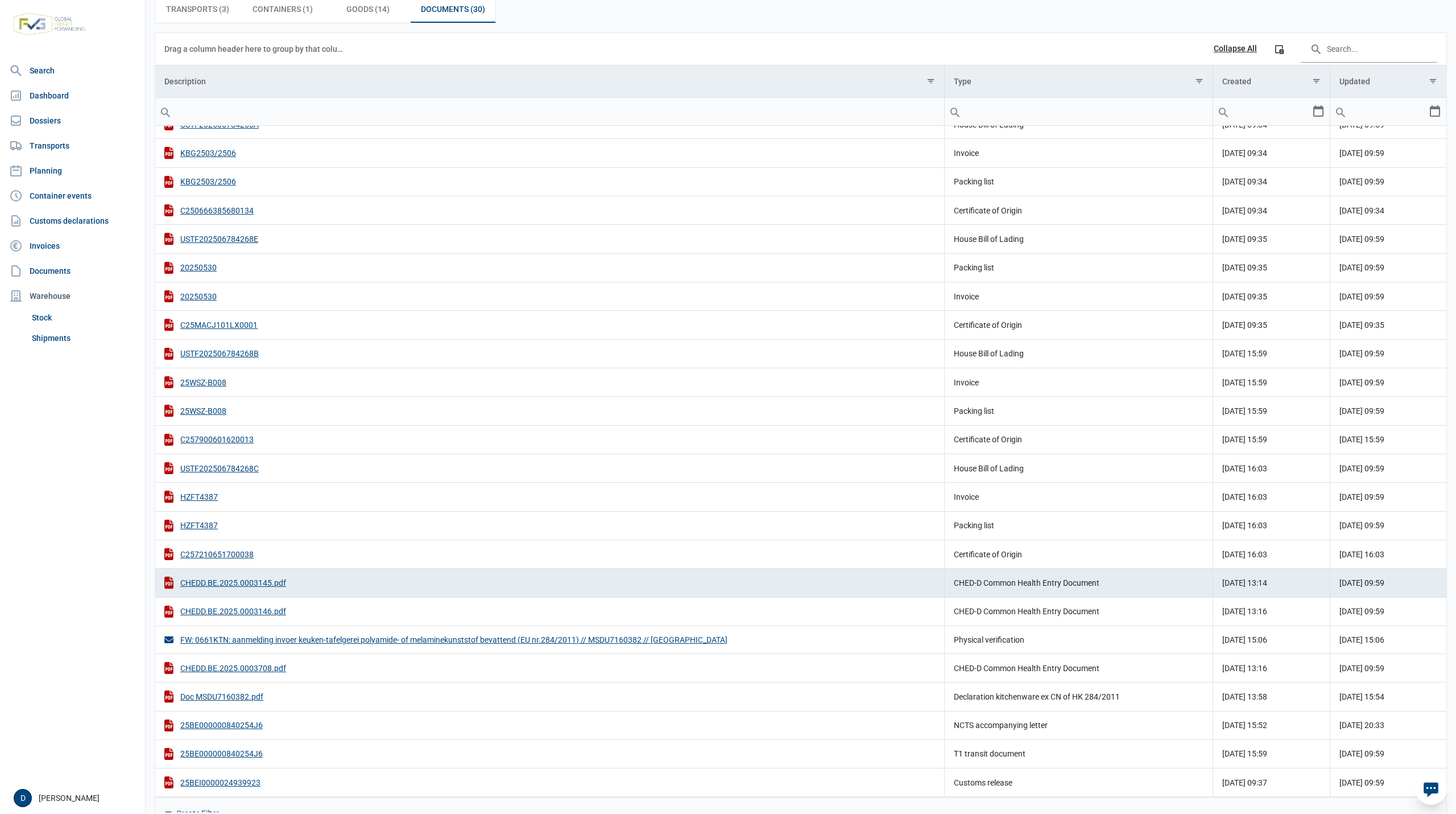
scroll to position [186, 0]
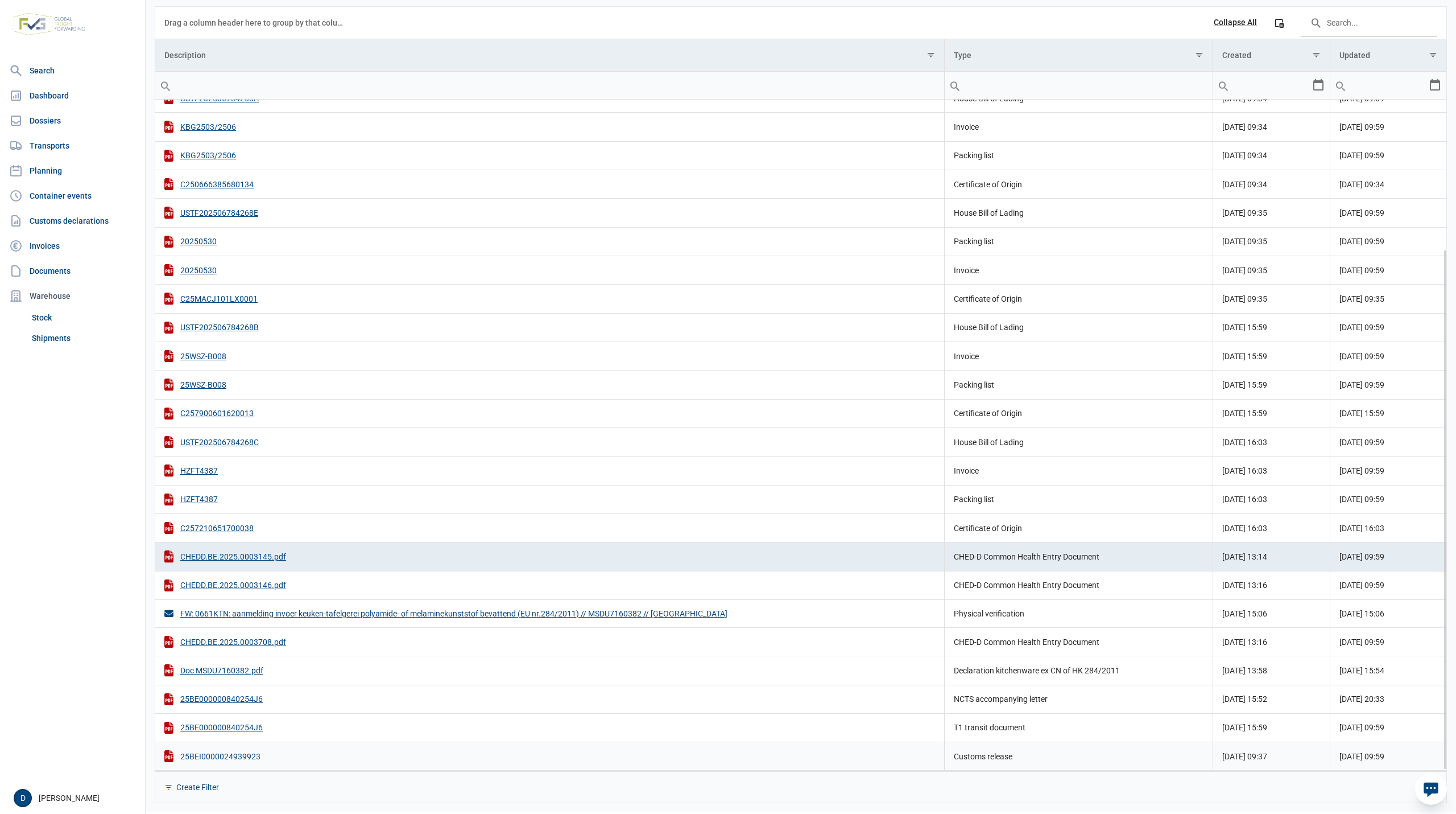
click at [222, 760] on div "25BEI0000024939923" at bounding box center [550, 756] width 771 height 12
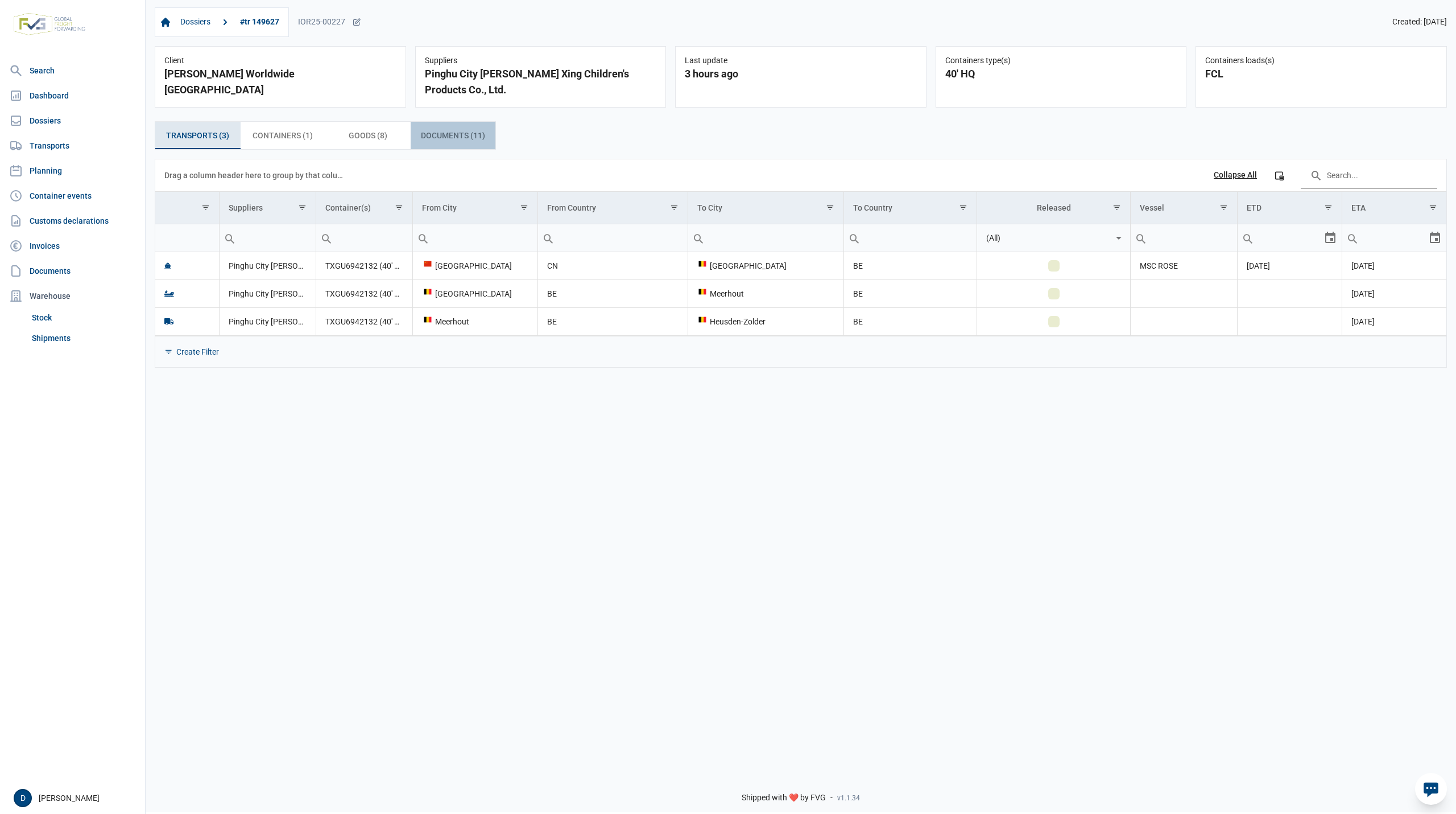
click at [455, 134] on span "Documents (11) Documents (11)" at bounding box center [453, 135] width 64 height 14
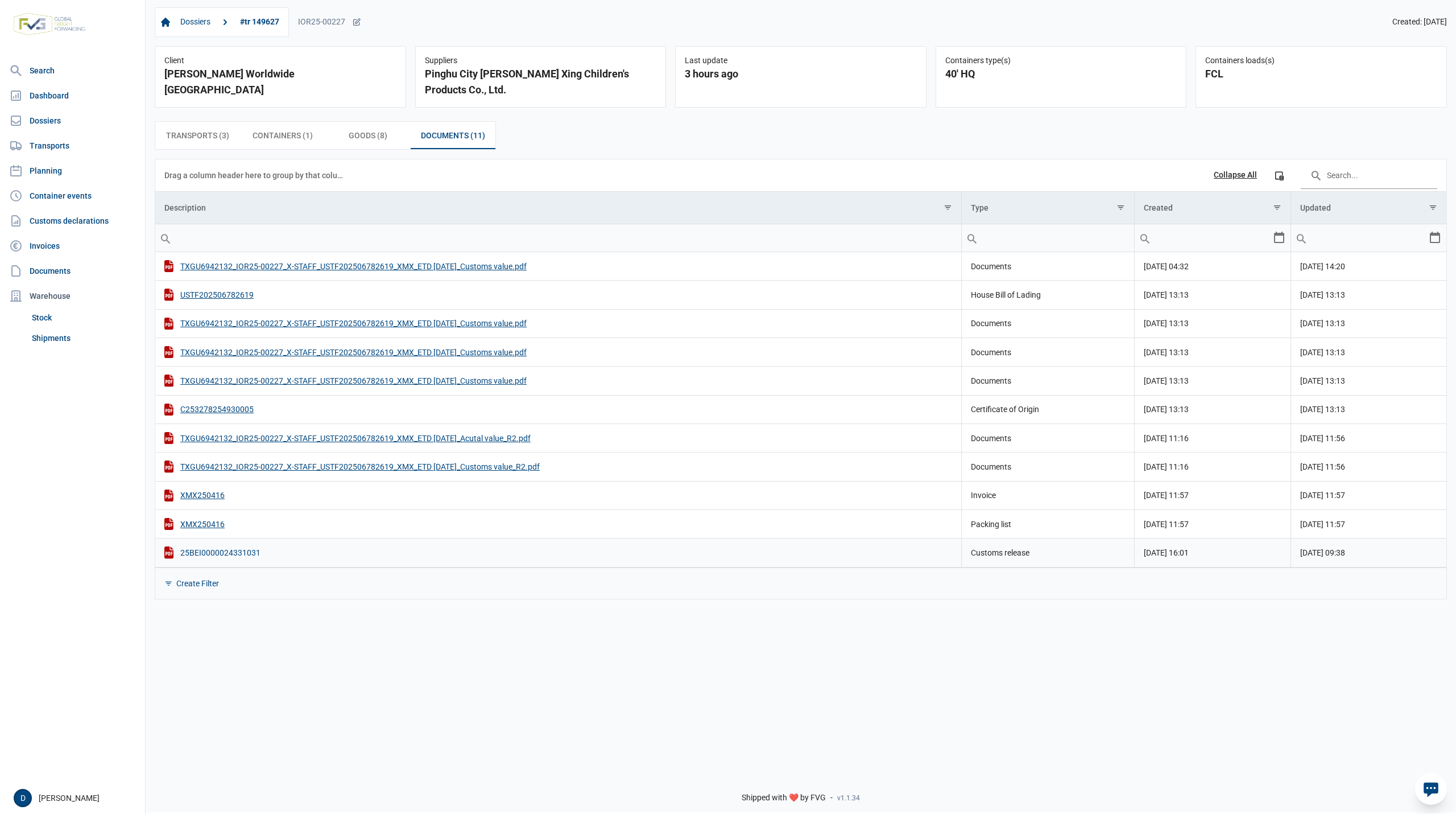
click at [226, 559] on div "25BEI0000024331031" at bounding box center [558, 553] width 788 height 12
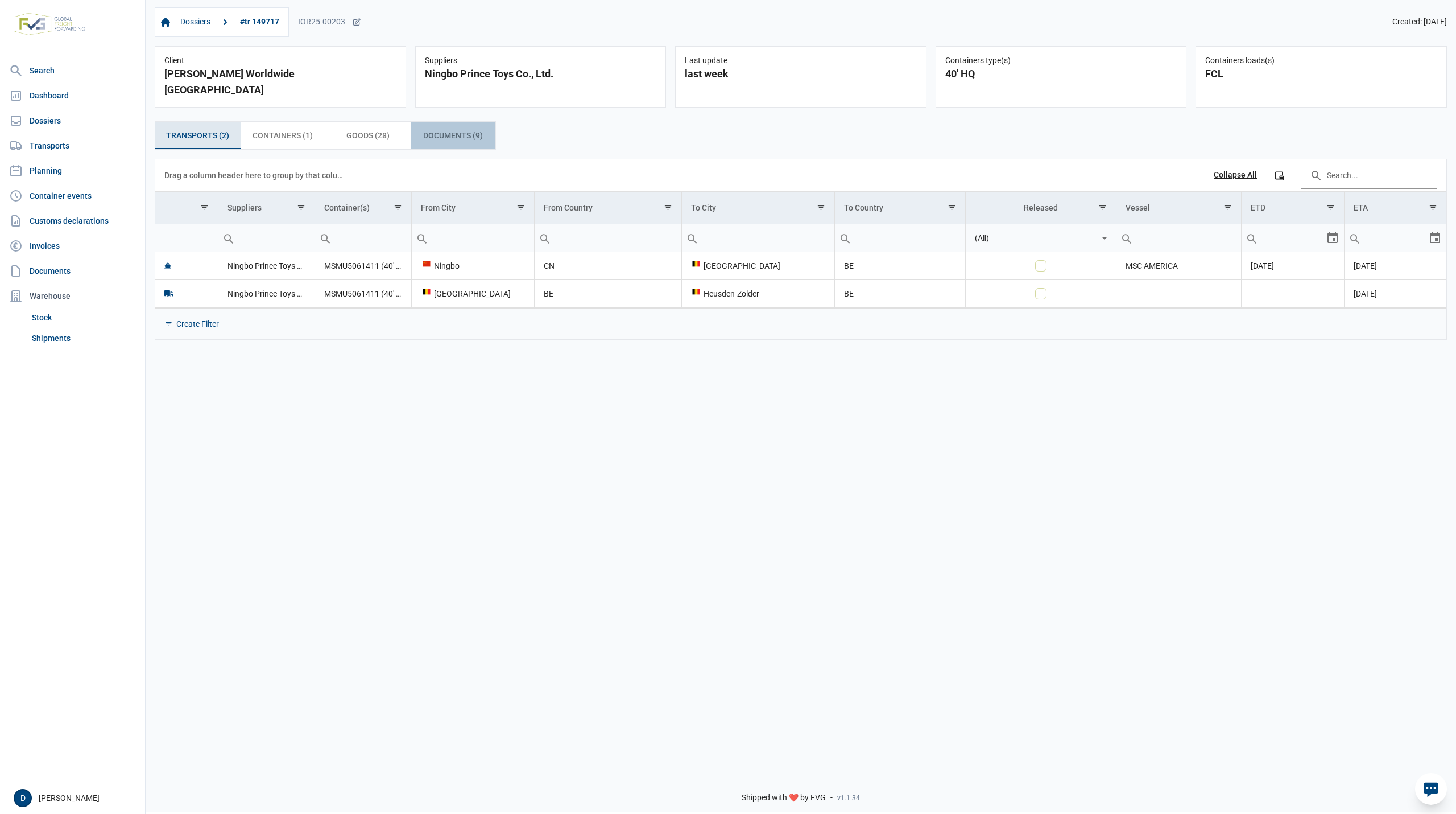
click at [449, 128] on span "Documents (9) Documents (9)" at bounding box center [453, 135] width 60 height 14
click at [452, 139] on span "Documents (11) Documents (11)" at bounding box center [453, 135] width 64 height 14
click at [453, 128] on span "Documents (6) Documents (6)" at bounding box center [453, 135] width 60 height 14
click at [462, 128] on span "Documents (7) Documents (7)" at bounding box center [453, 135] width 60 height 14
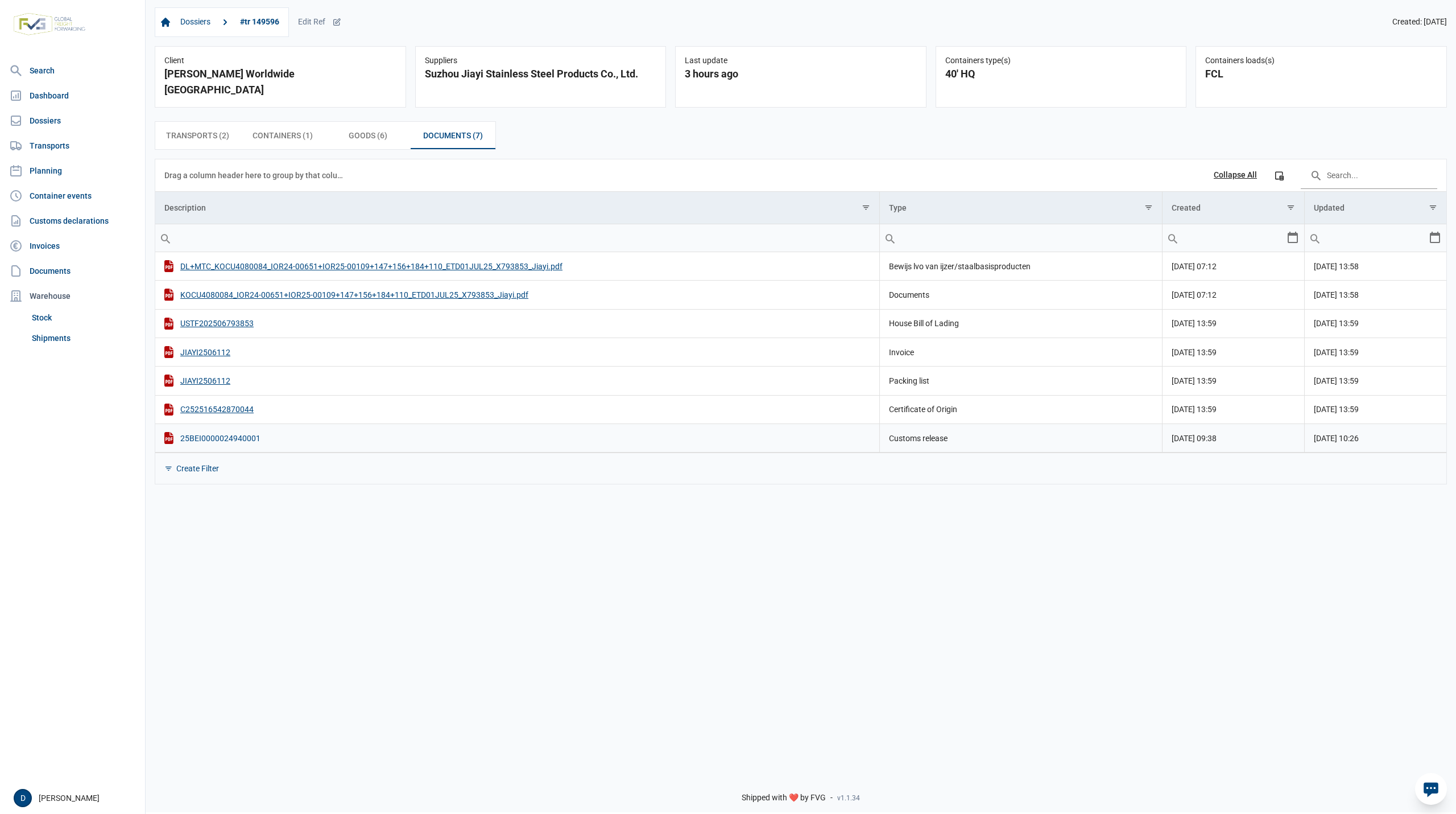
click at [208, 432] on div "25BEI0000024940001" at bounding box center [517, 438] width 706 height 12
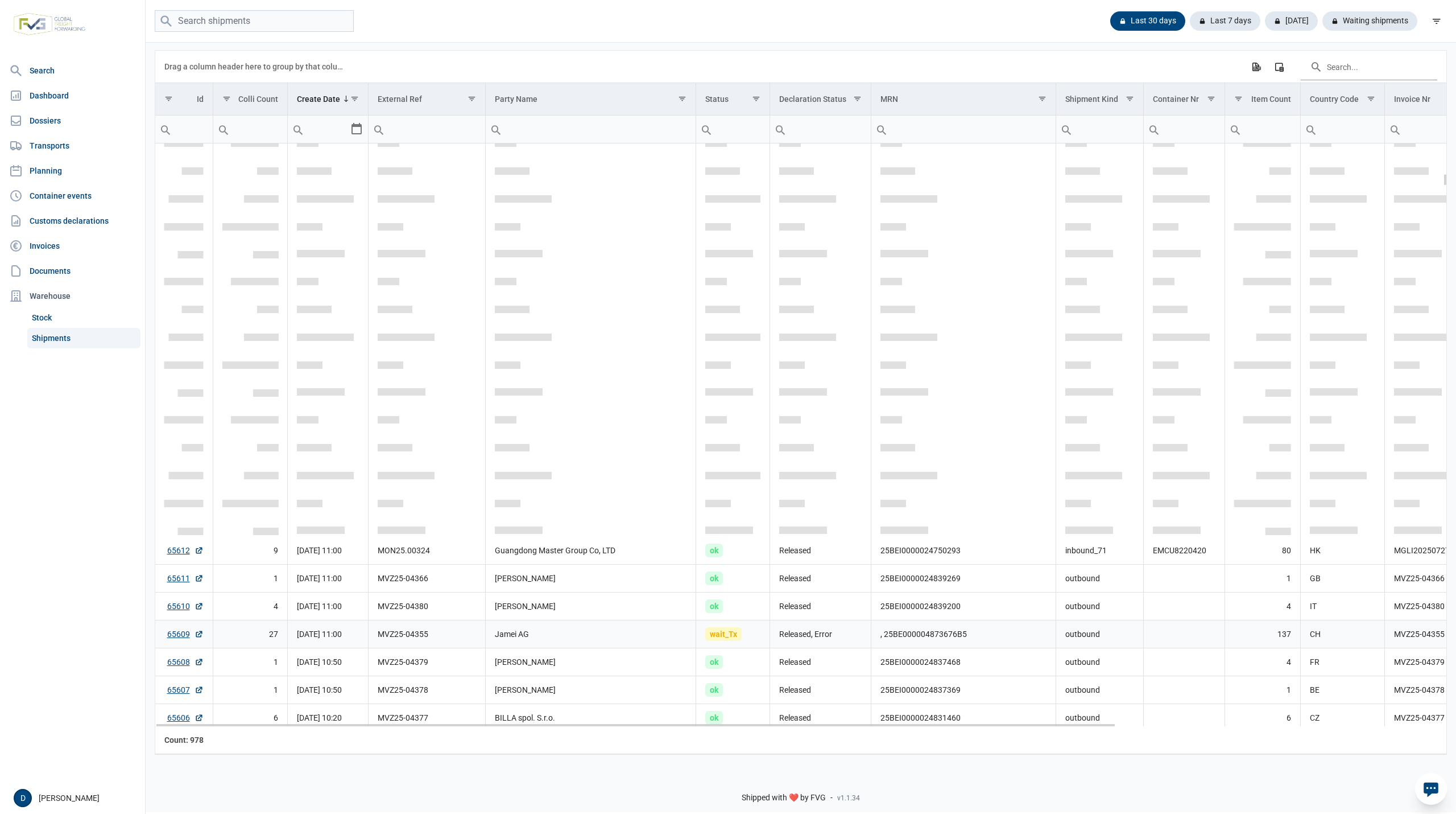
scroll to position [1415, 0]
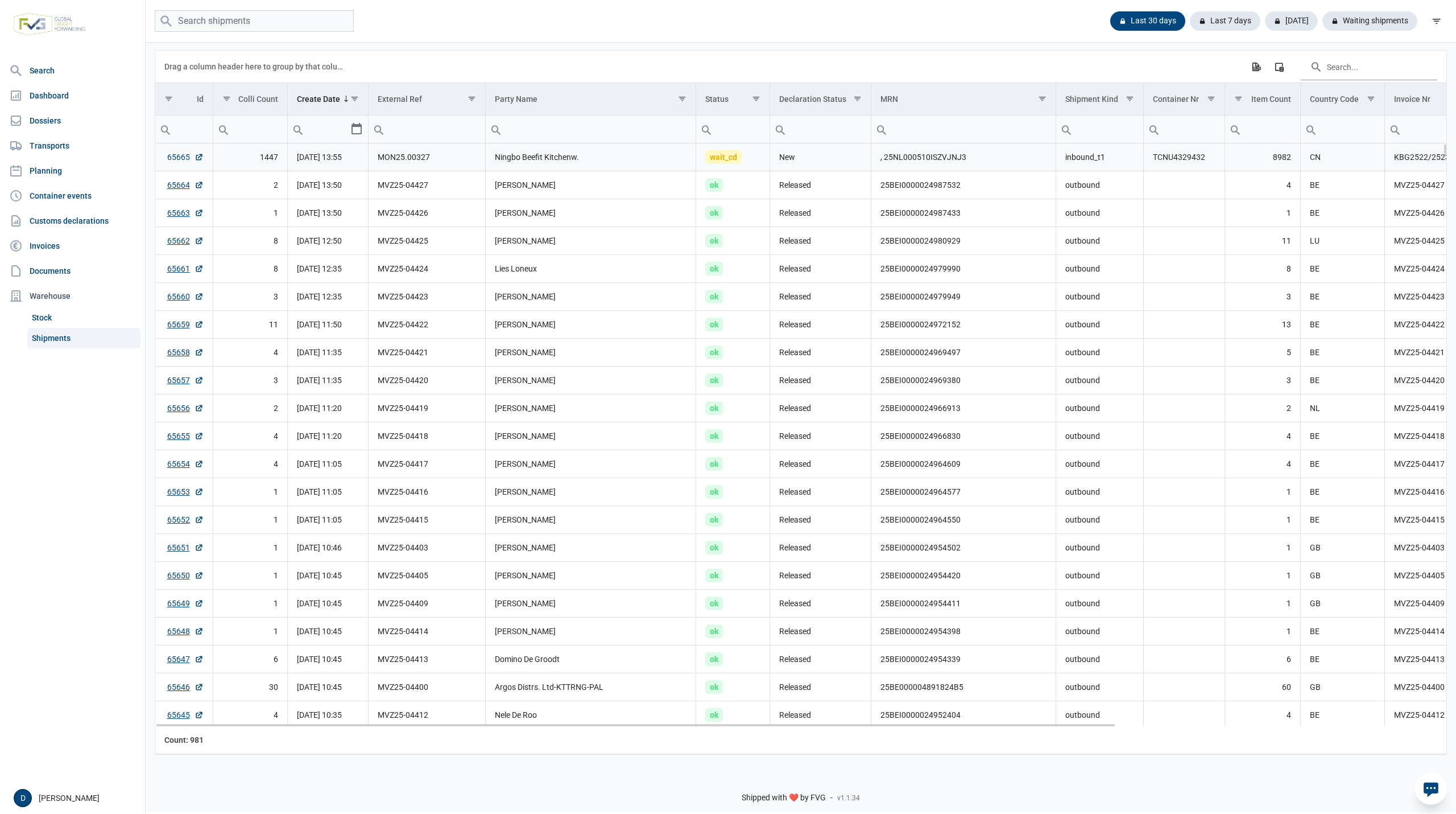
click at [176, 158] on link "65665" at bounding box center [185, 157] width 36 height 11
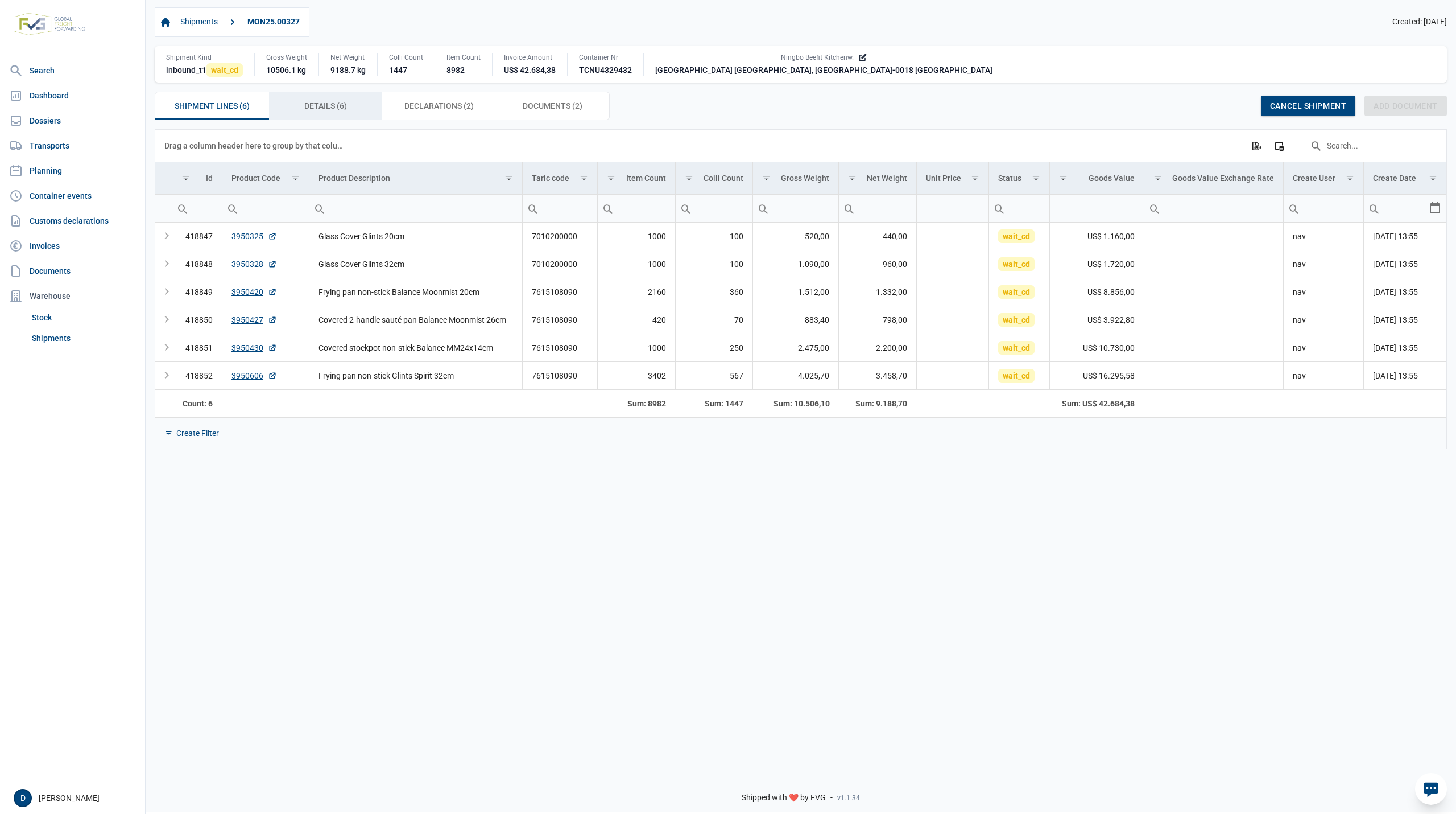
click at [323, 108] on span "Details (6) Details (6)" at bounding box center [325, 105] width 43 height 14
